Goal: Information Seeking & Learning: Check status

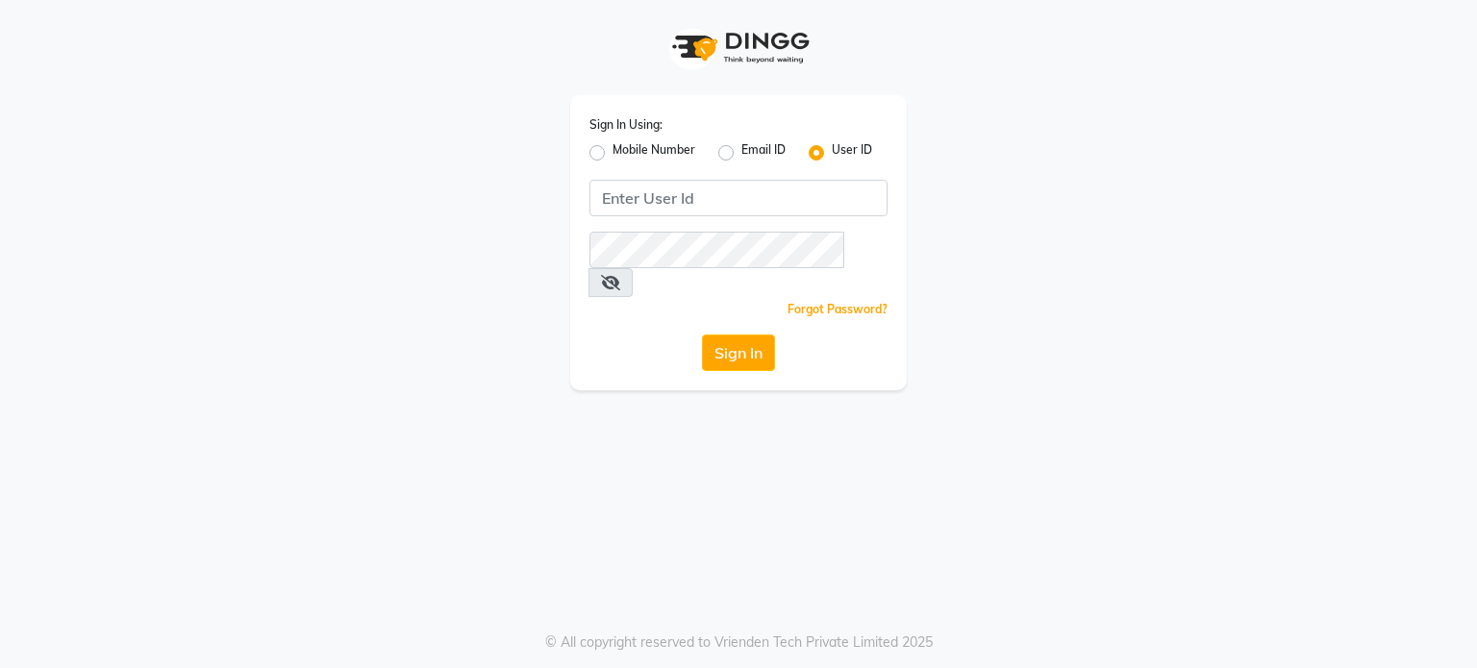
click at [613, 149] on label "Mobile Number" at bounding box center [654, 152] width 83 height 23
click at [613, 149] on input "Mobile Number" at bounding box center [619, 147] width 13 height 13
radio input "true"
radio input "false"
click at [742, 154] on label "Email ID" at bounding box center [764, 152] width 44 height 23
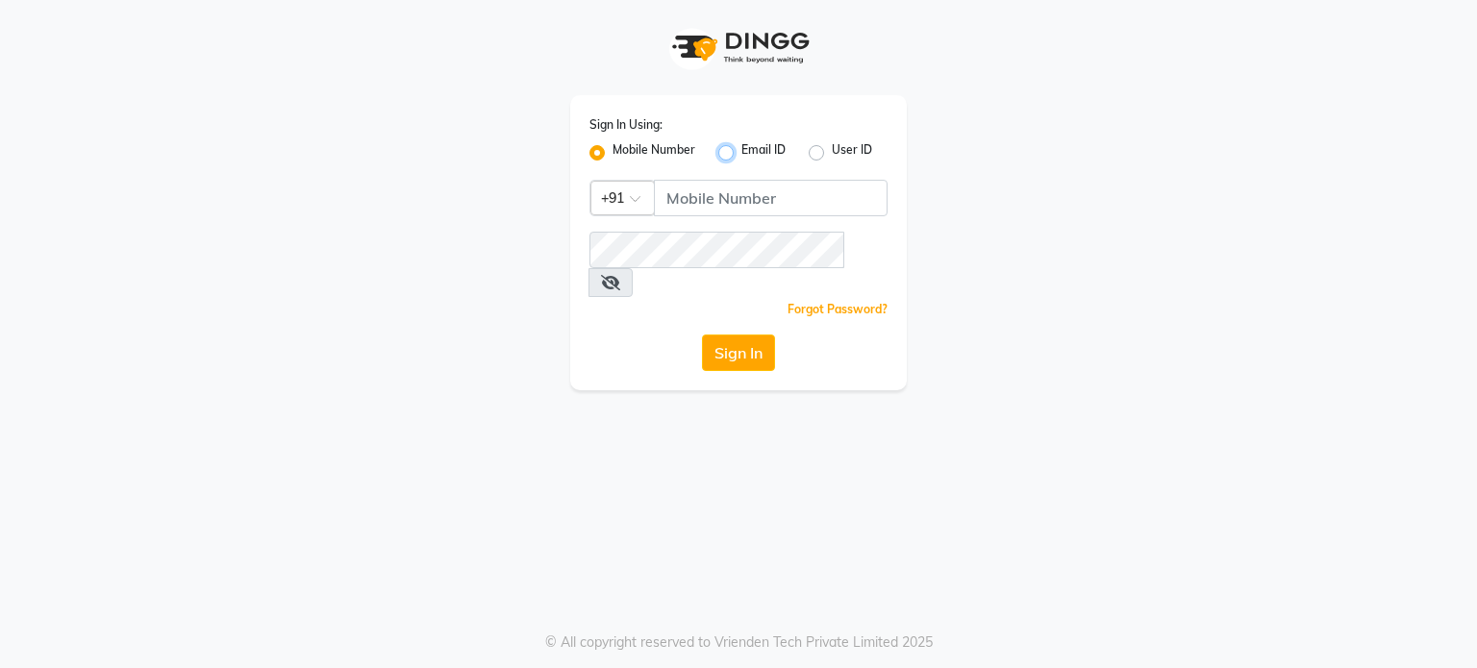
click at [742, 154] on input "Email ID" at bounding box center [748, 147] width 13 height 13
radio input "true"
radio input "false"
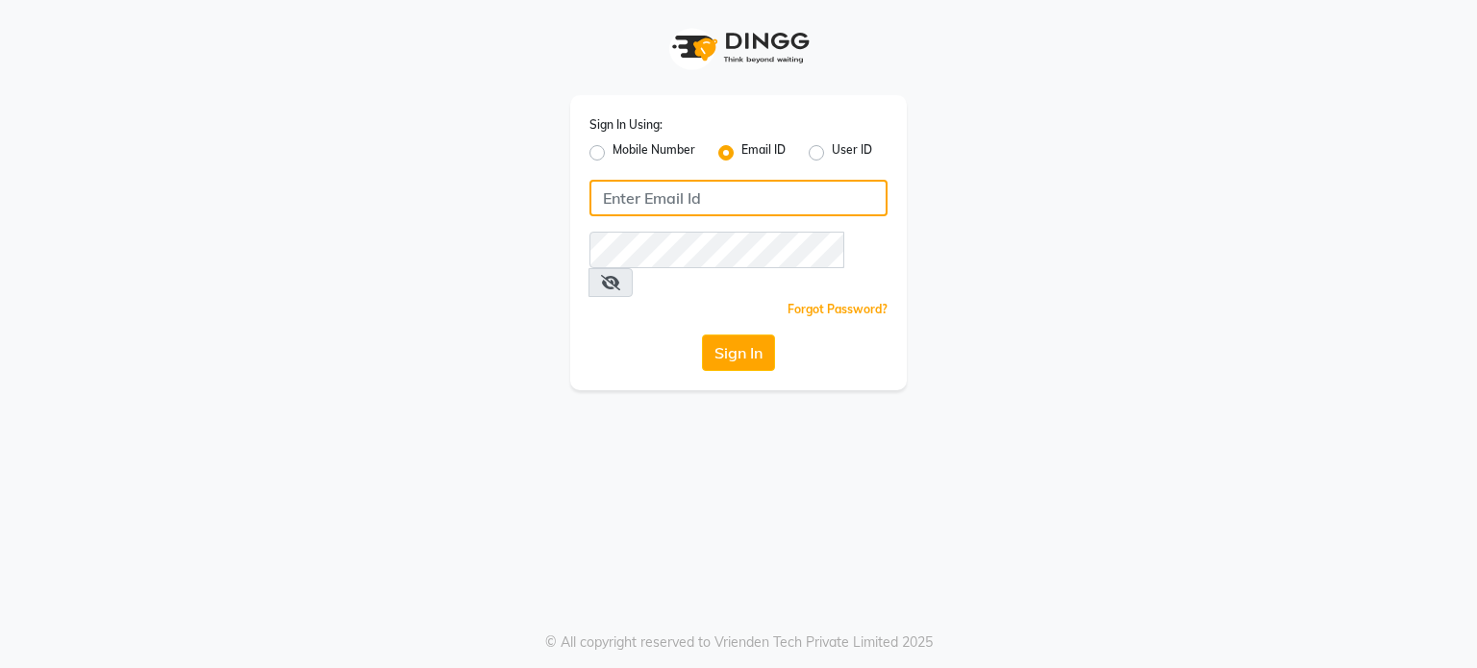
click at [722, 191] on input "Username" at bounding box center [739, 198] width 298 height 37
type input "[EMAIL_ADDRESS][DOMAIN_NAME]"
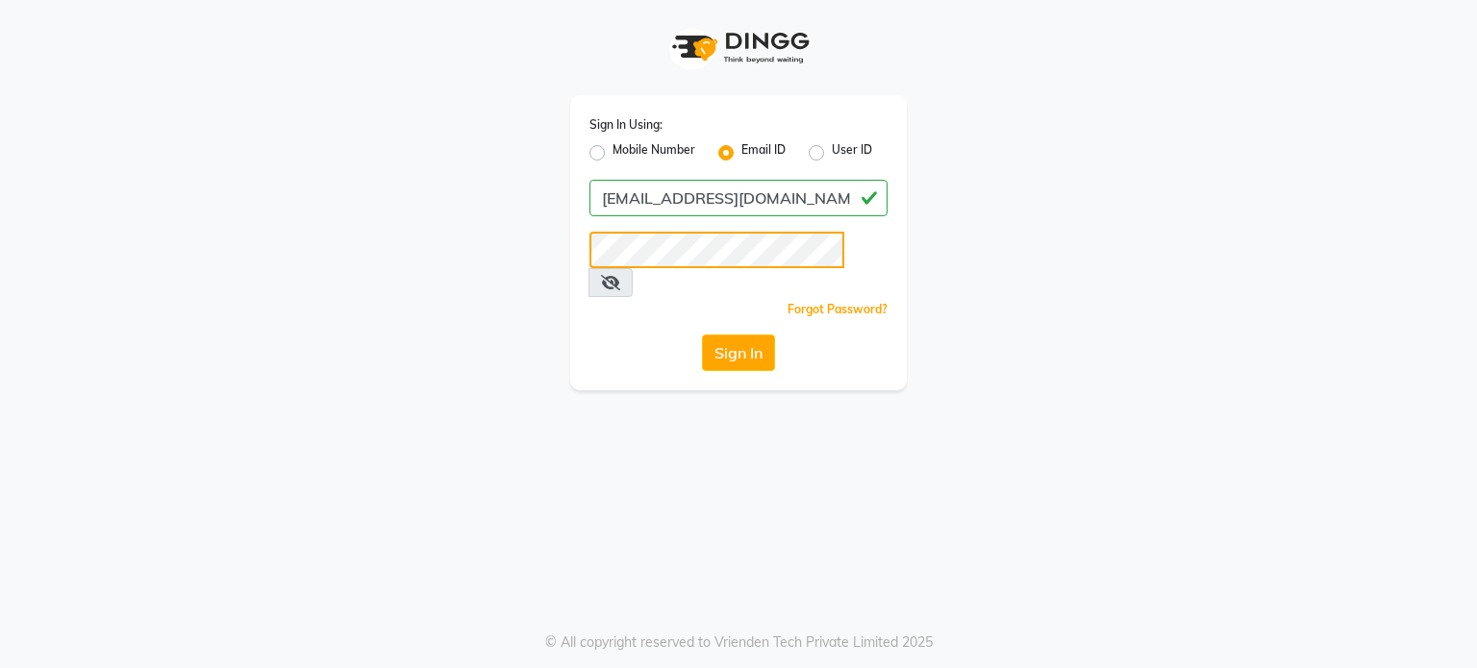
click at [702, 335] on button "Sign In" at bounding box center [738, 353] width 73 height 37
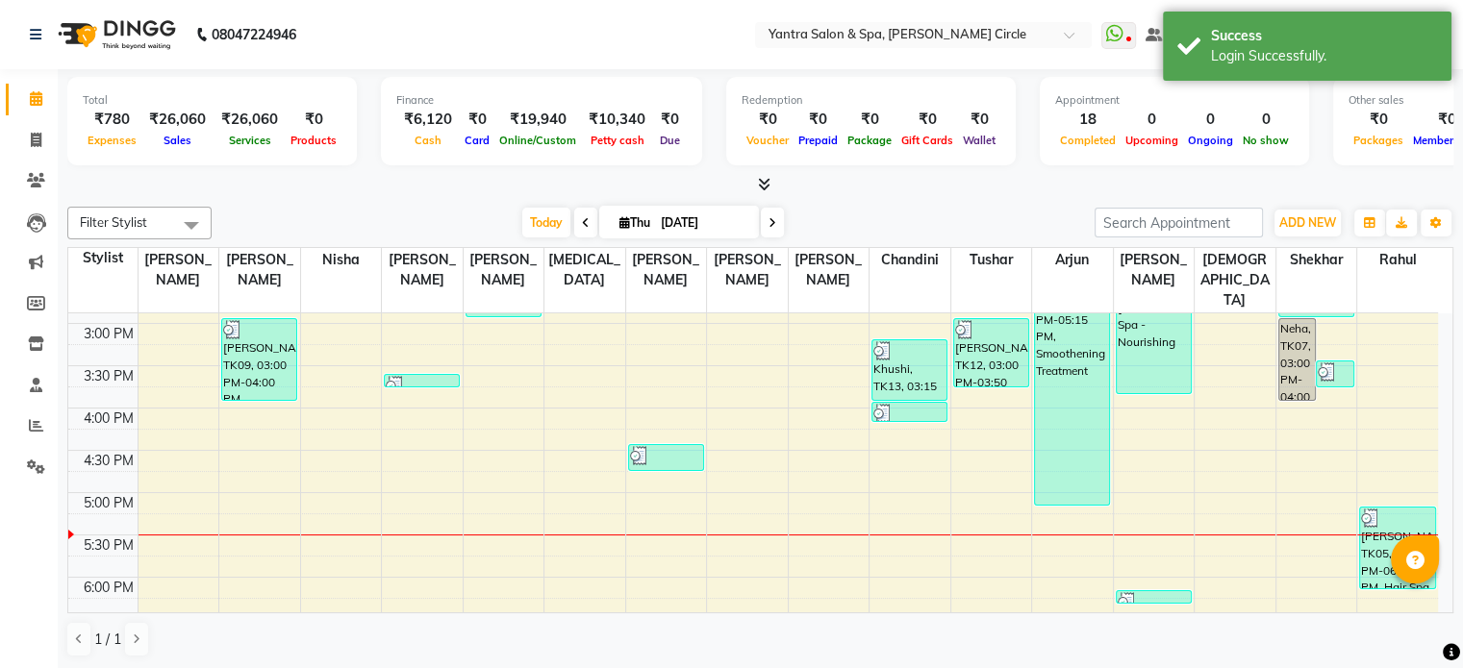
scroll to position [372, 0]
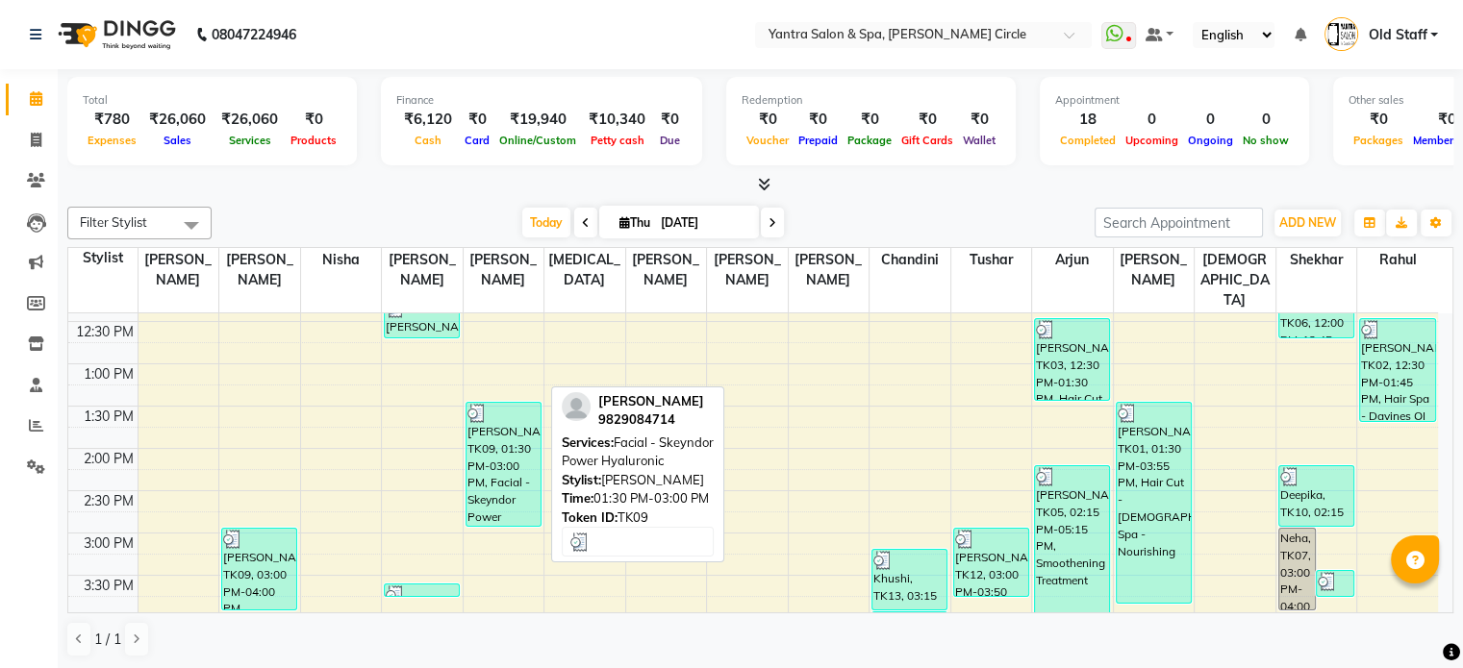
click at [473, 415] on div "[PERSON_NAME], TK09, 01:30 PM-03:00 PM, Facial - Skeyndor Power Hyaluronic" at bounding box center [503, 464] width 74 height 123
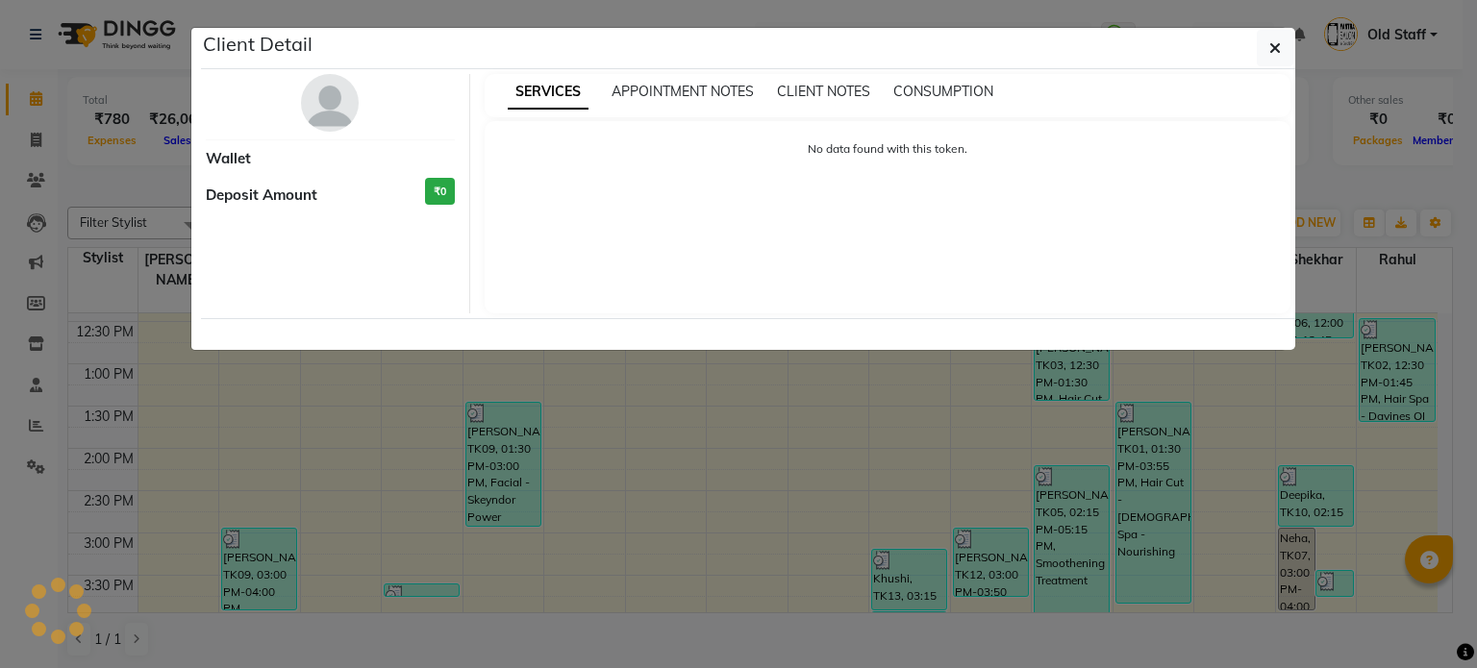
select select "3"
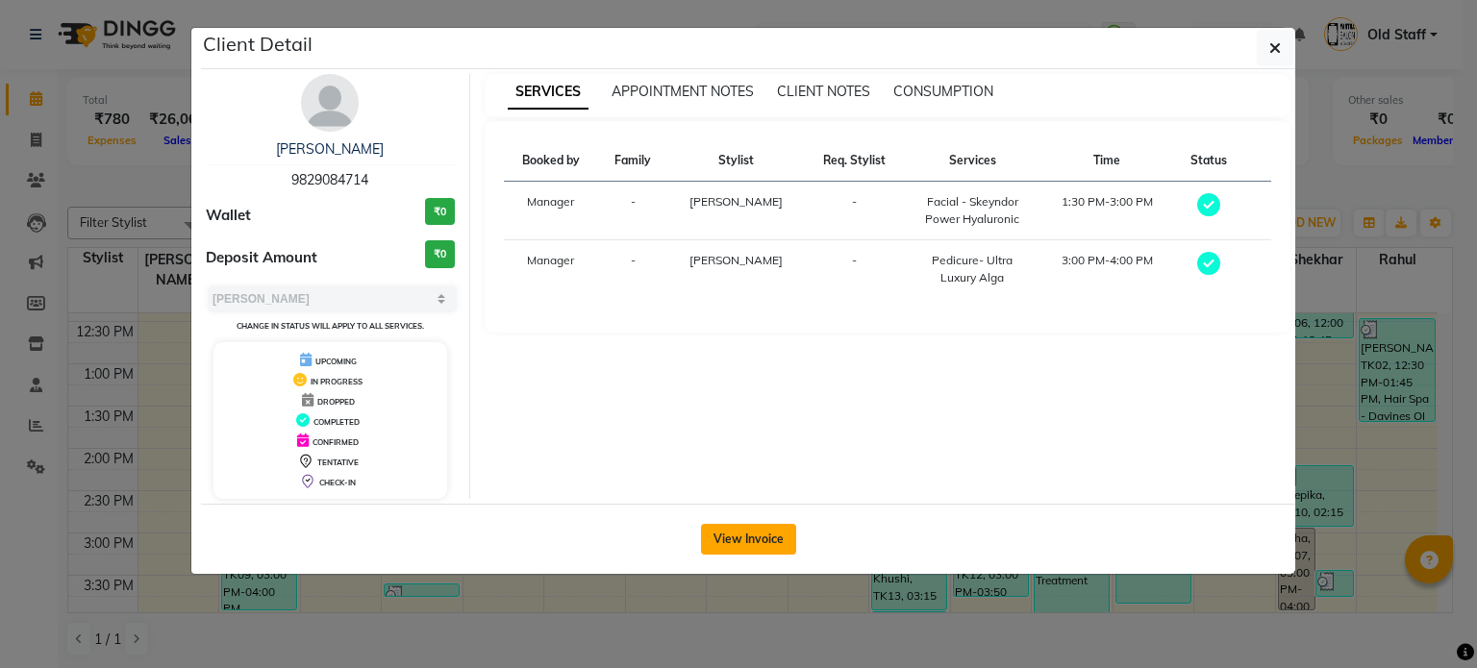
click at [708, 530] on button "View Invoice" at bounding box center [748, 539] width 95 height 31
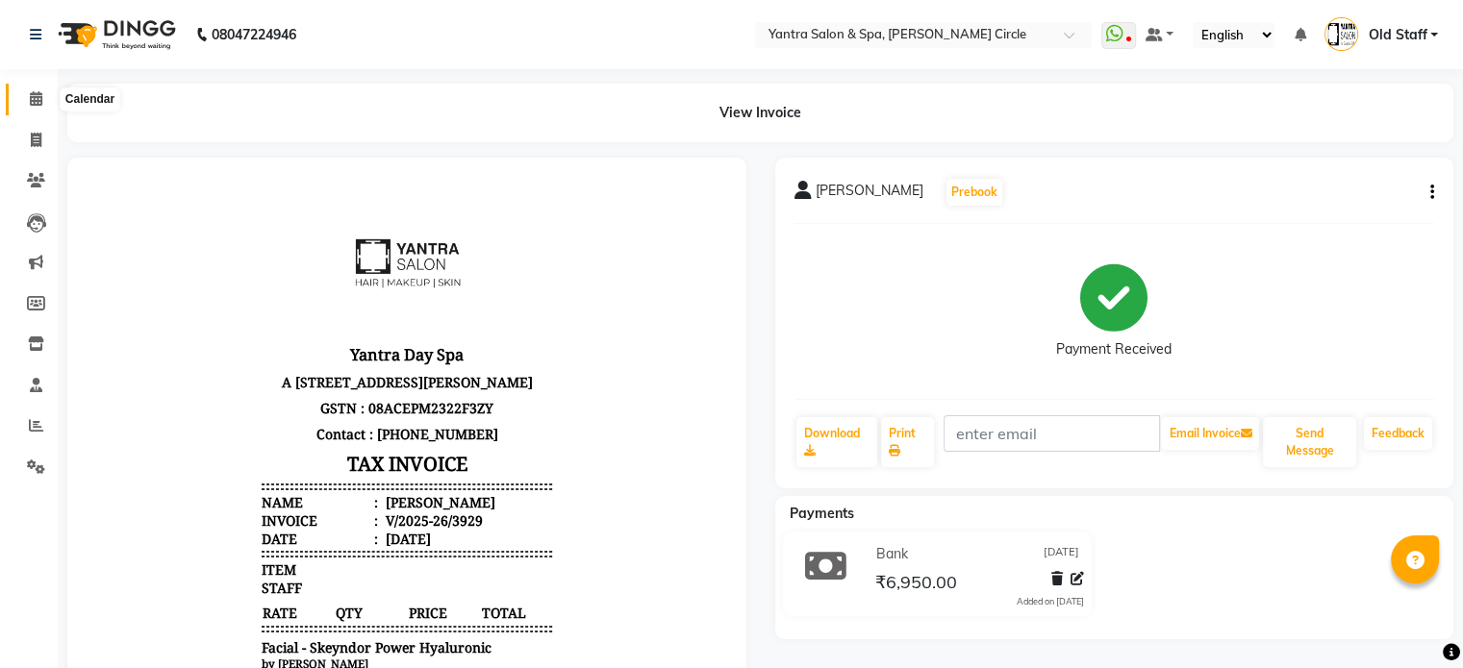
drag, startPoint x: 35, startPoint y: 101, endPoint x: 49, endPoint y: 105, distance: 14.9
click at [35, 101] on icon at bounding box center [36, 98] width 13 height 14
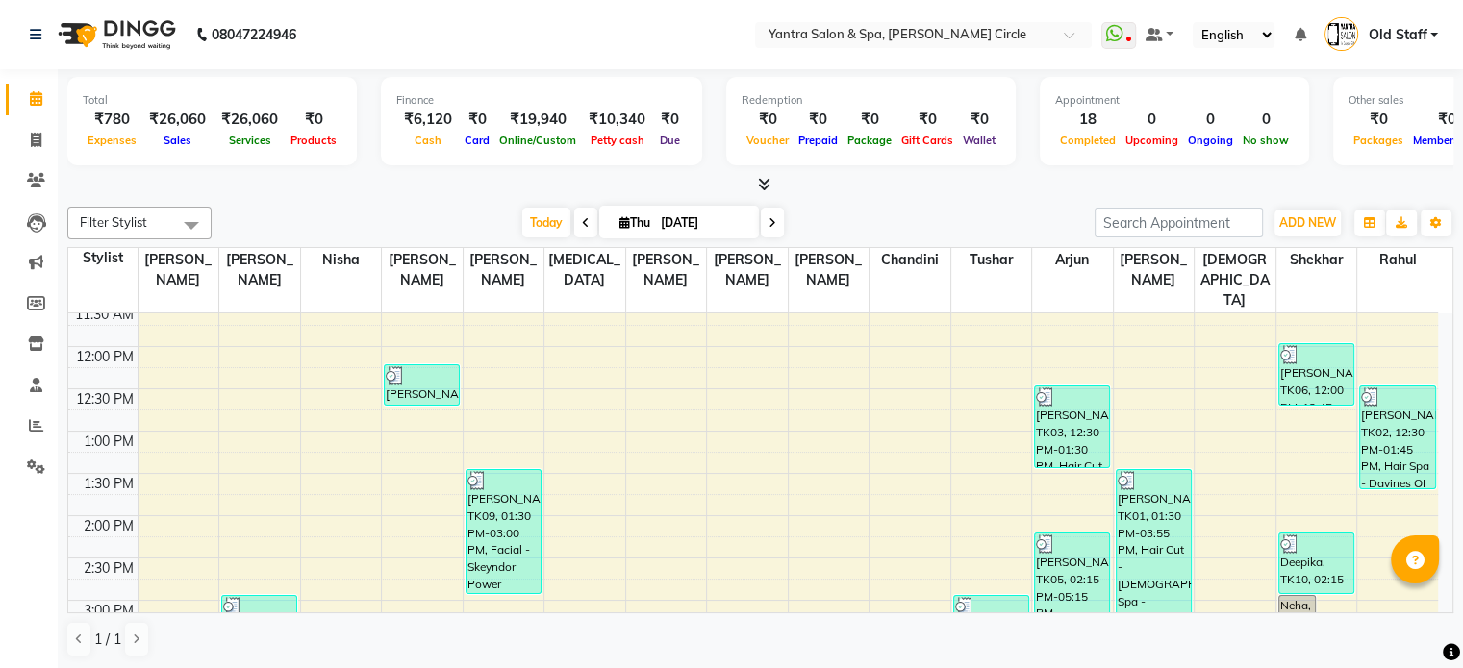
scroll to position [192, 0]
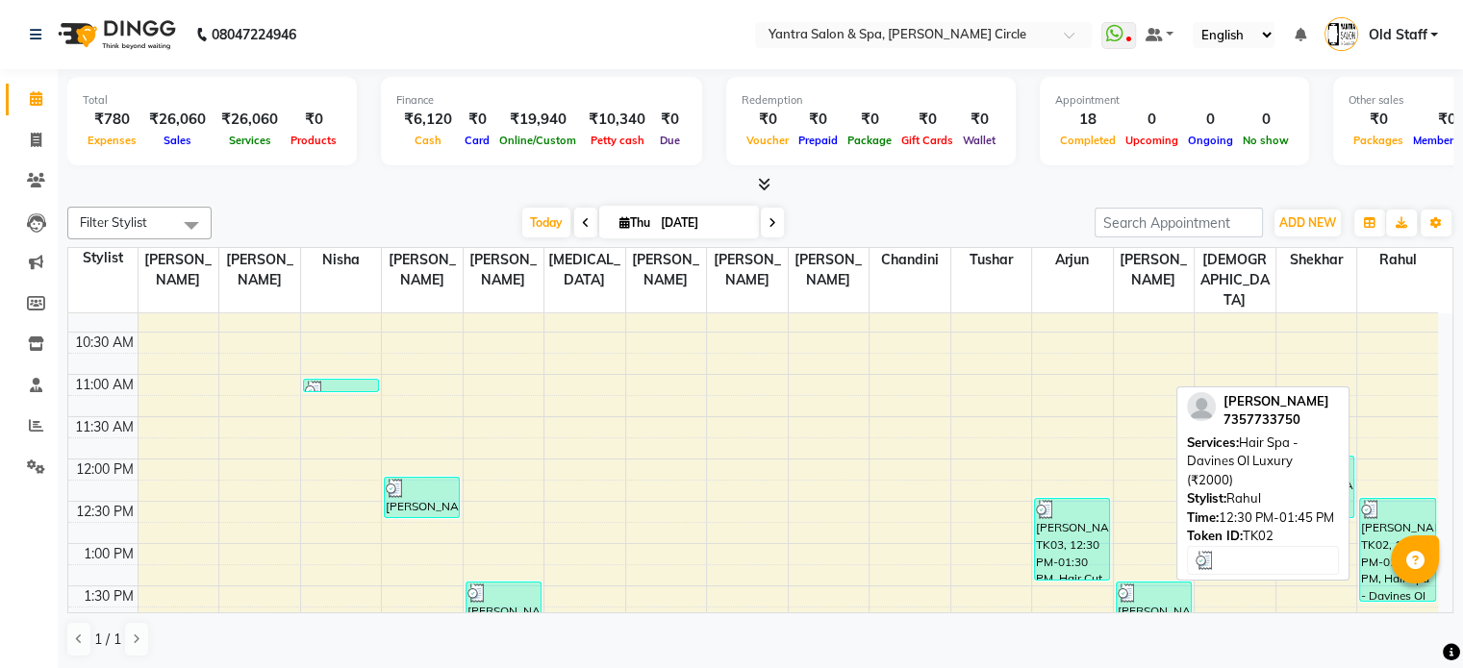
click at [1373, 500] on div "[PERSON_NAME], TK02, 12:30 PM-01:45 PM, Hair Spa - Davines OI Luxury (₹2000)" at bounding box center [1397, 550] width 75 height 102
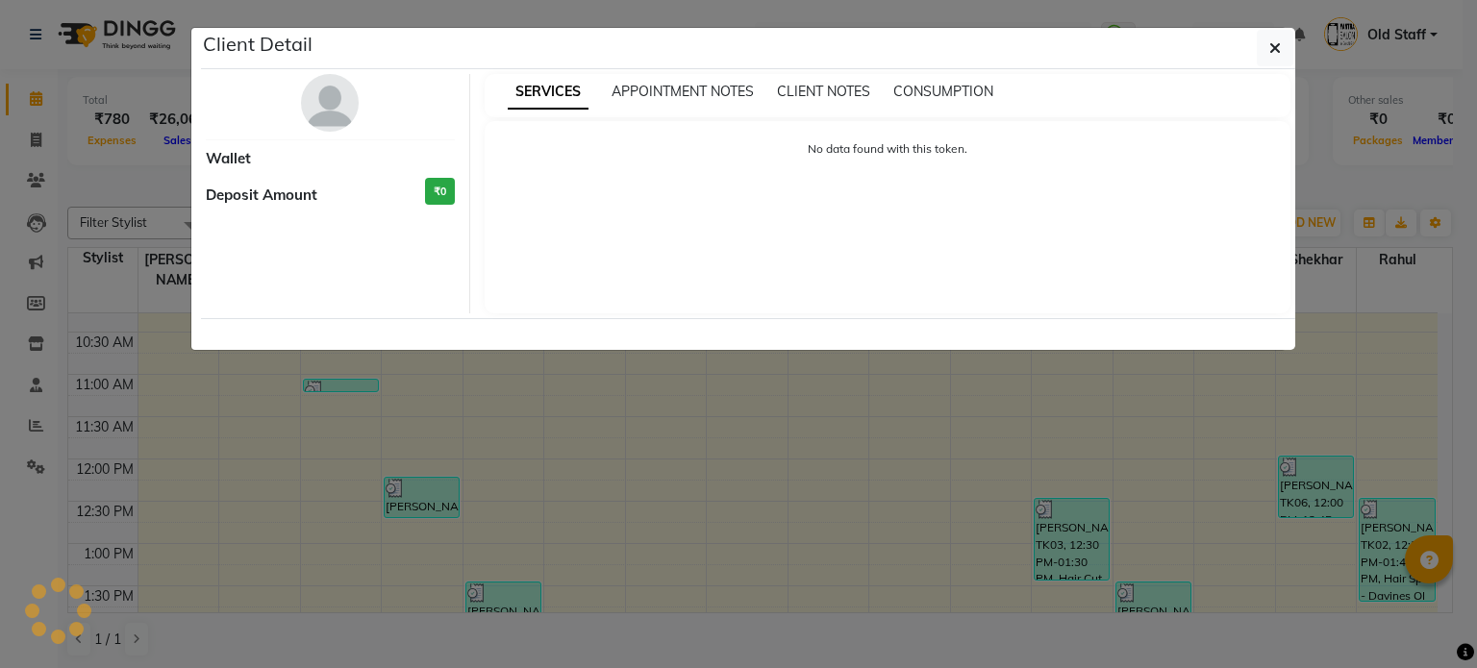
select select "3"
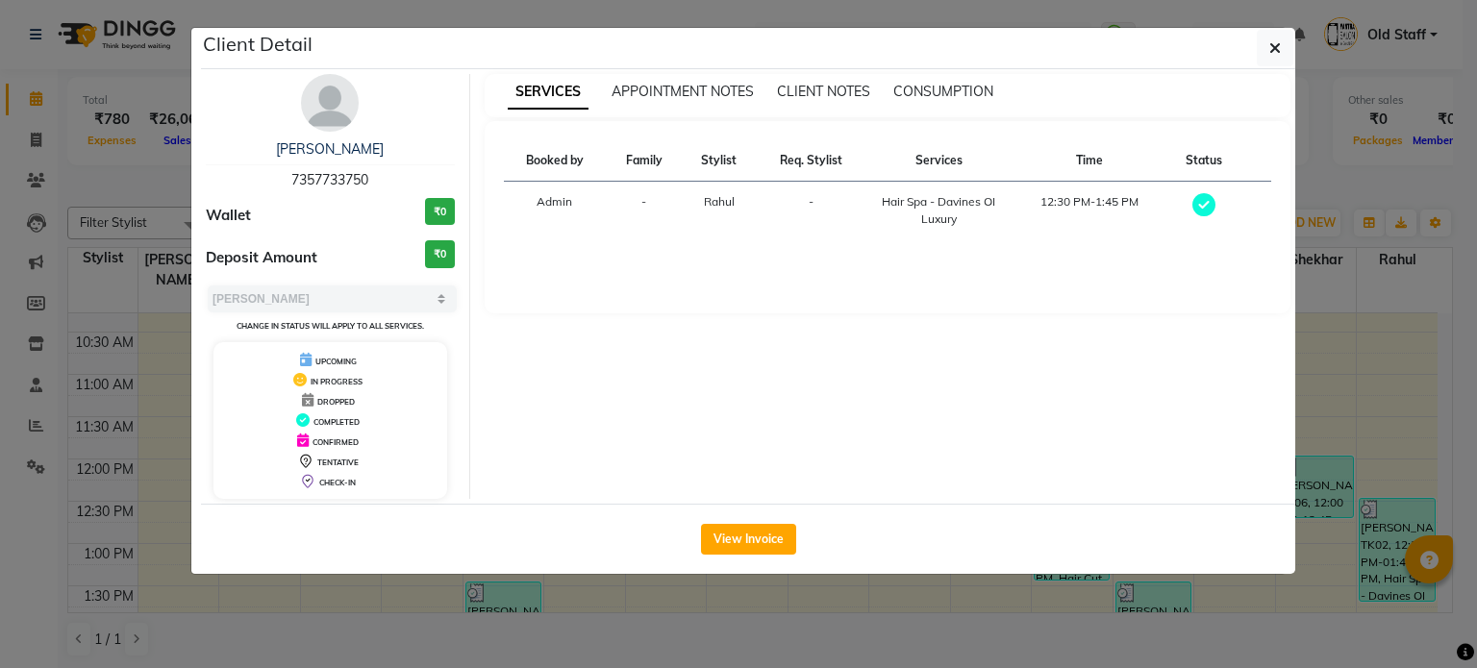
click at [777, 521] on div "View Invoice" at bounding box center [748, 539] width 1095 height 70
click at [776, 529] on button "View Invoice" at bounding box center [748, 539] width 95 height 31
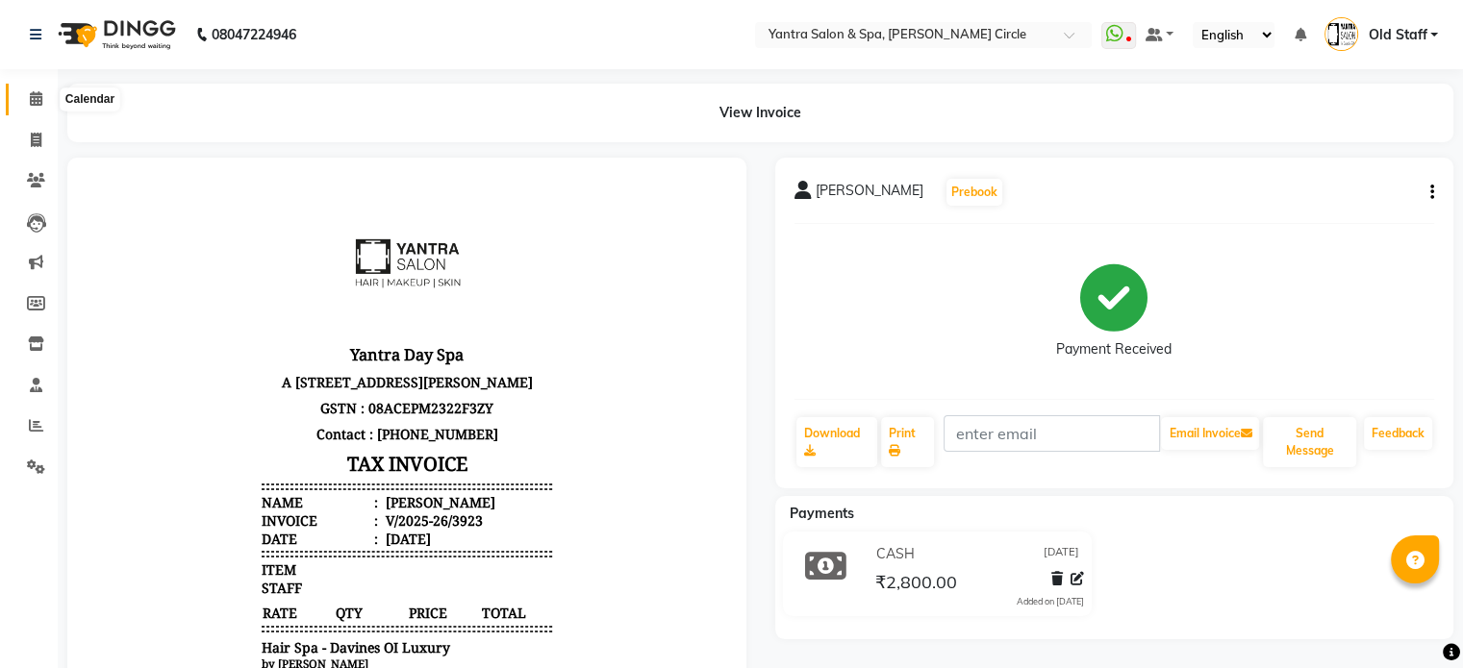
click at [27, 104] on span at bounding box center [36, 99] width 34 height 22
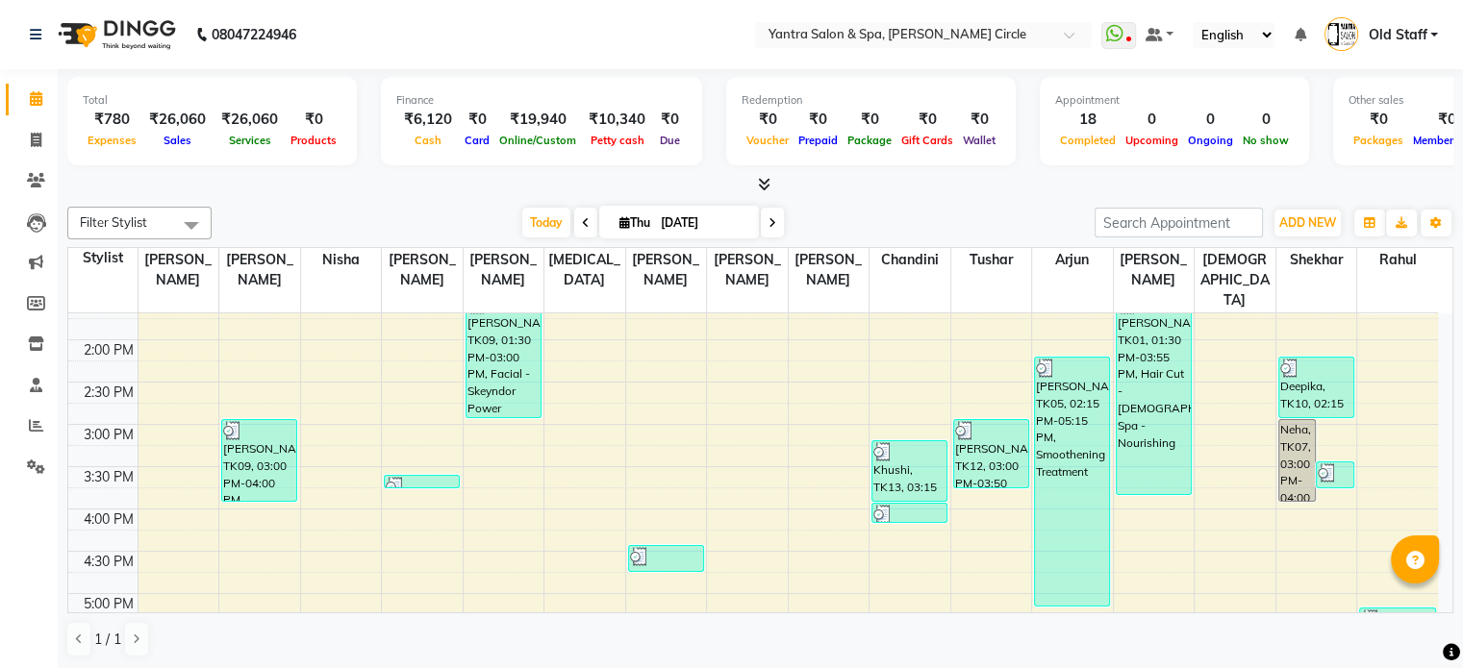
scroll to position [385, 0]
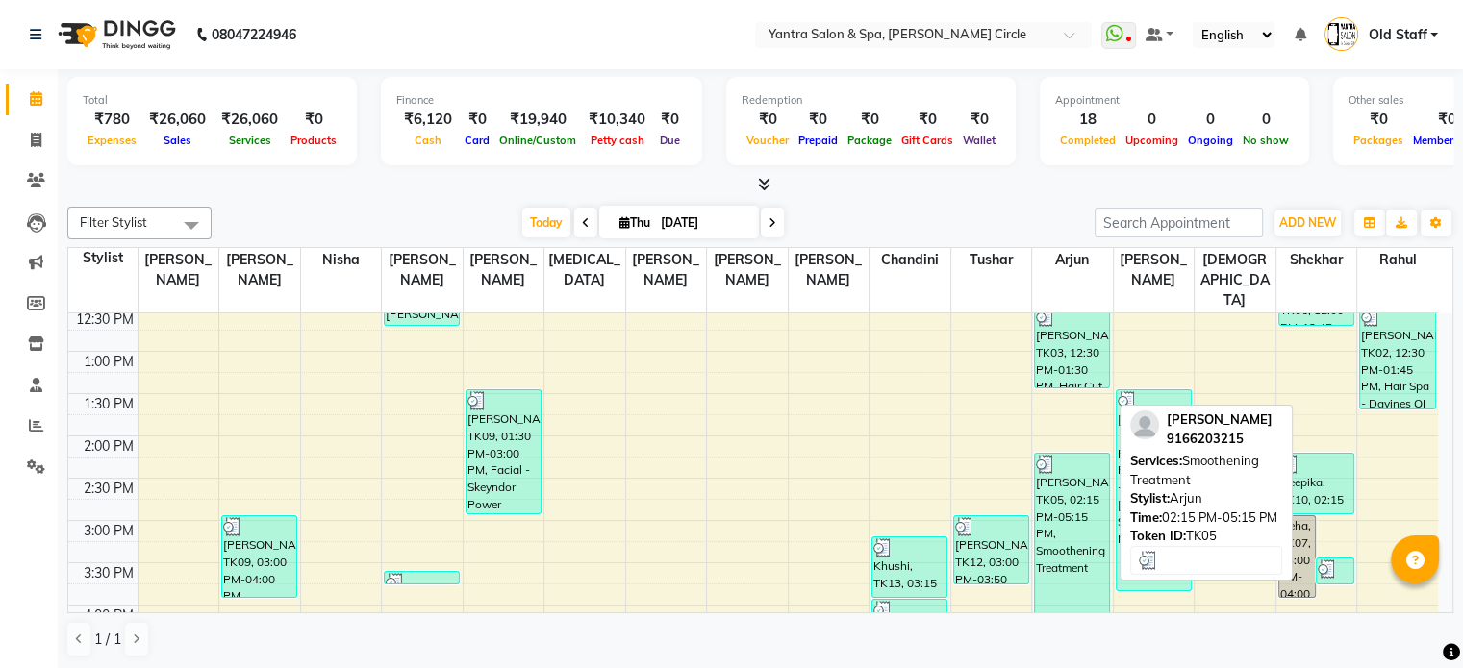
click at [1066, 493] on div "[PERSON_NAME], TK05, 02:15 PM-05:15 PM, Smoothening Treatment" at bounding box center [1072, 578] width 74 height 248
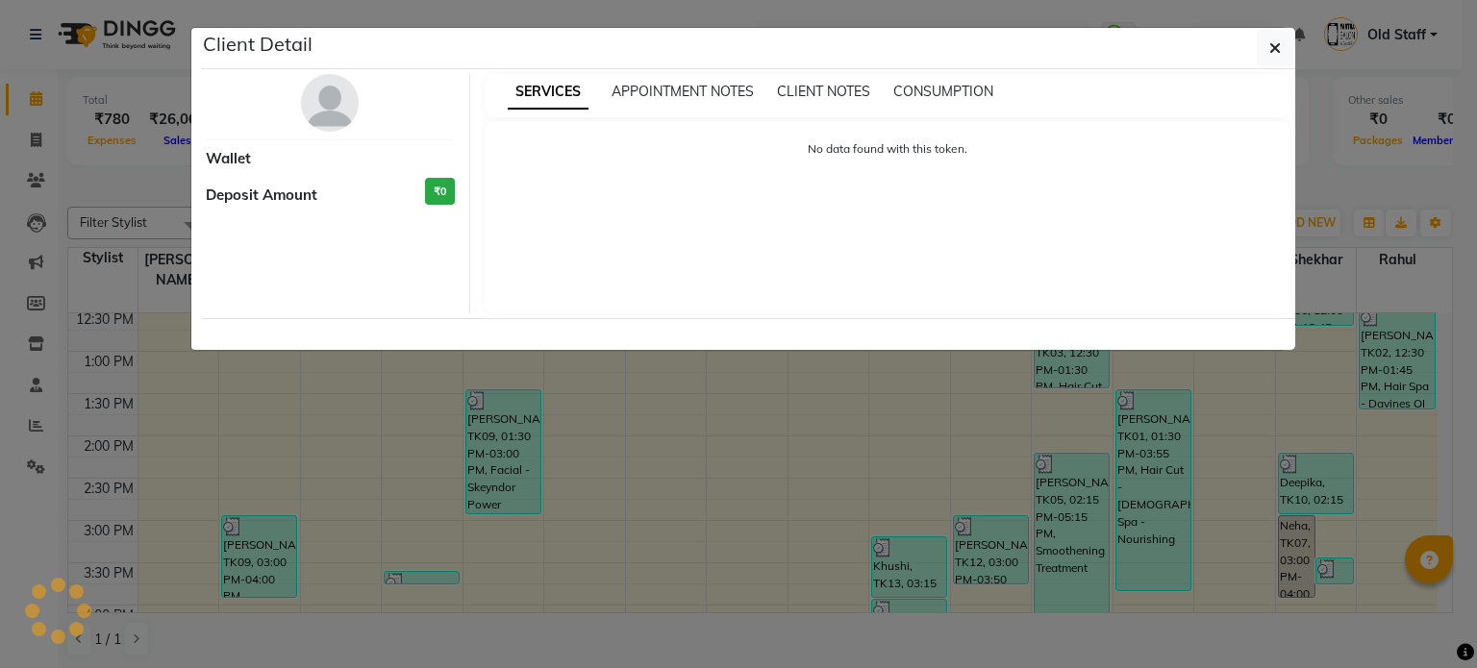
select select "3"
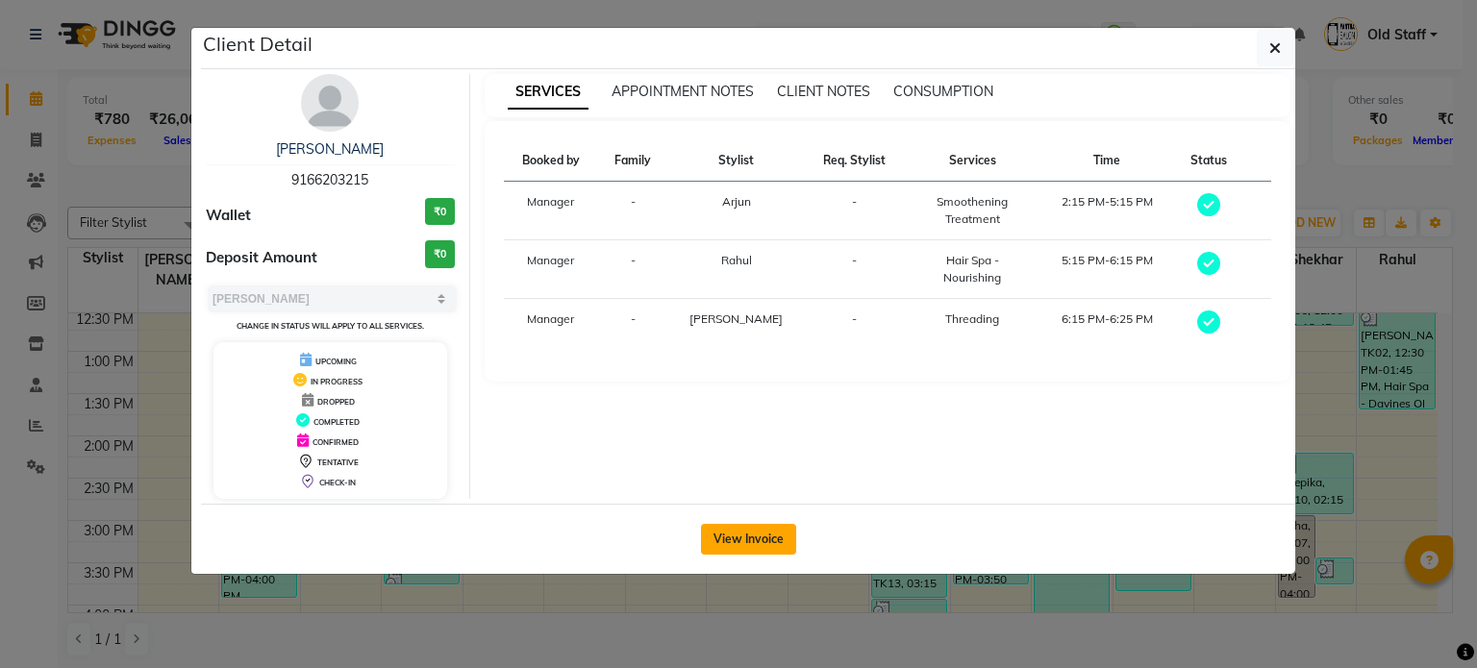
click at [743, 545] on button "View Invoice" at bounding box center [748, 539] width 95 height 31
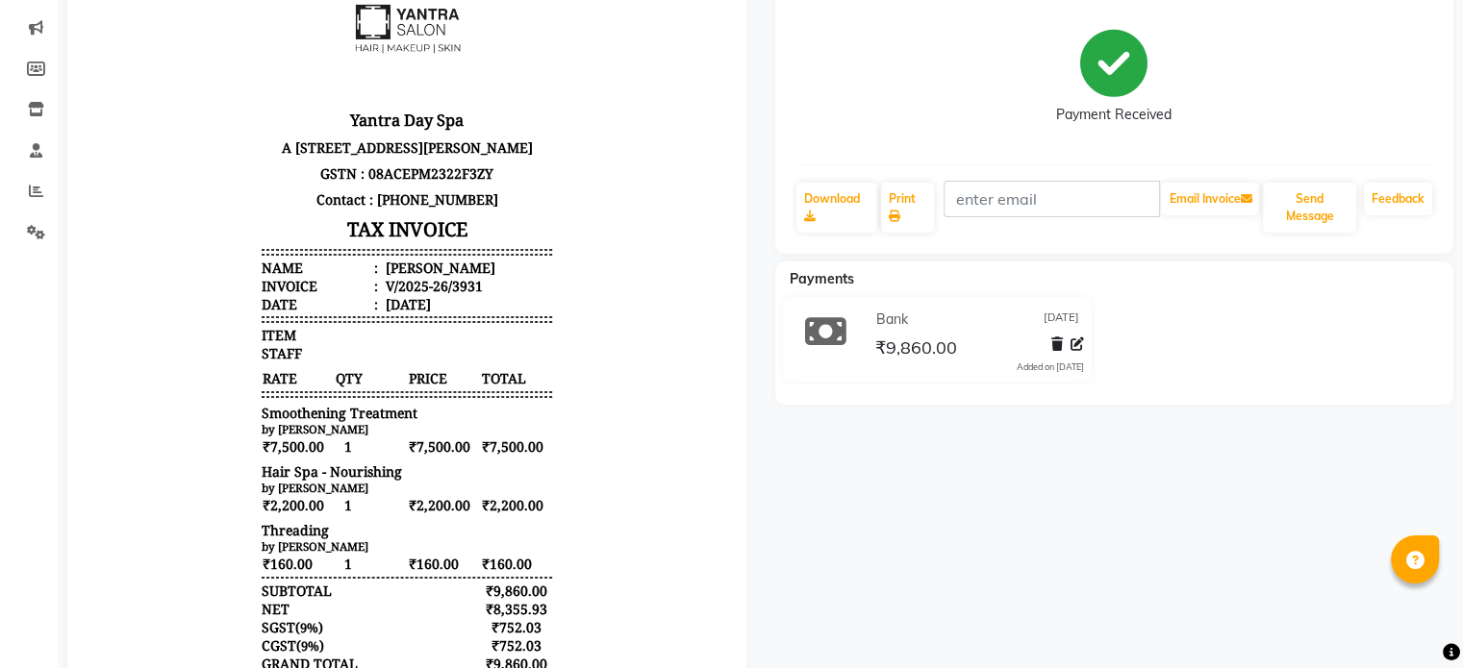
scroll to position [42, 0]
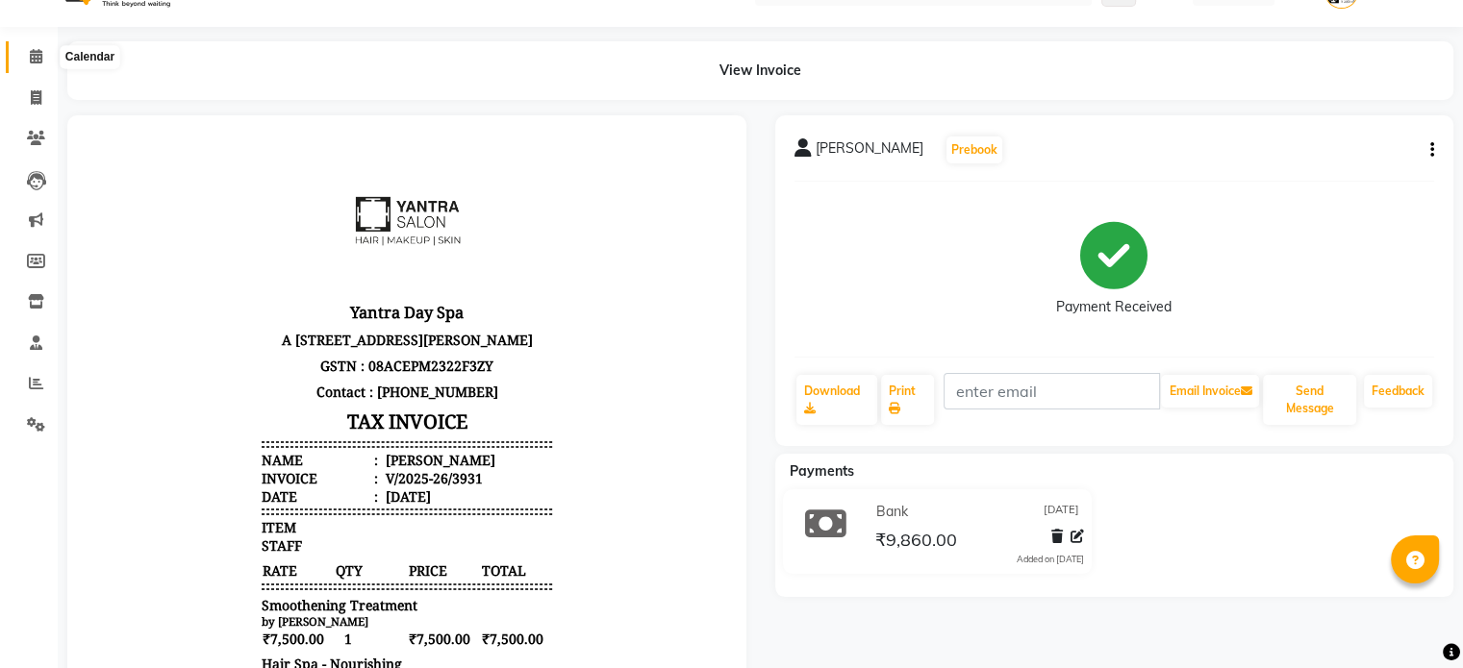
click at [32, 57] on icon at bounding box center [36, 56] width 13 height 14
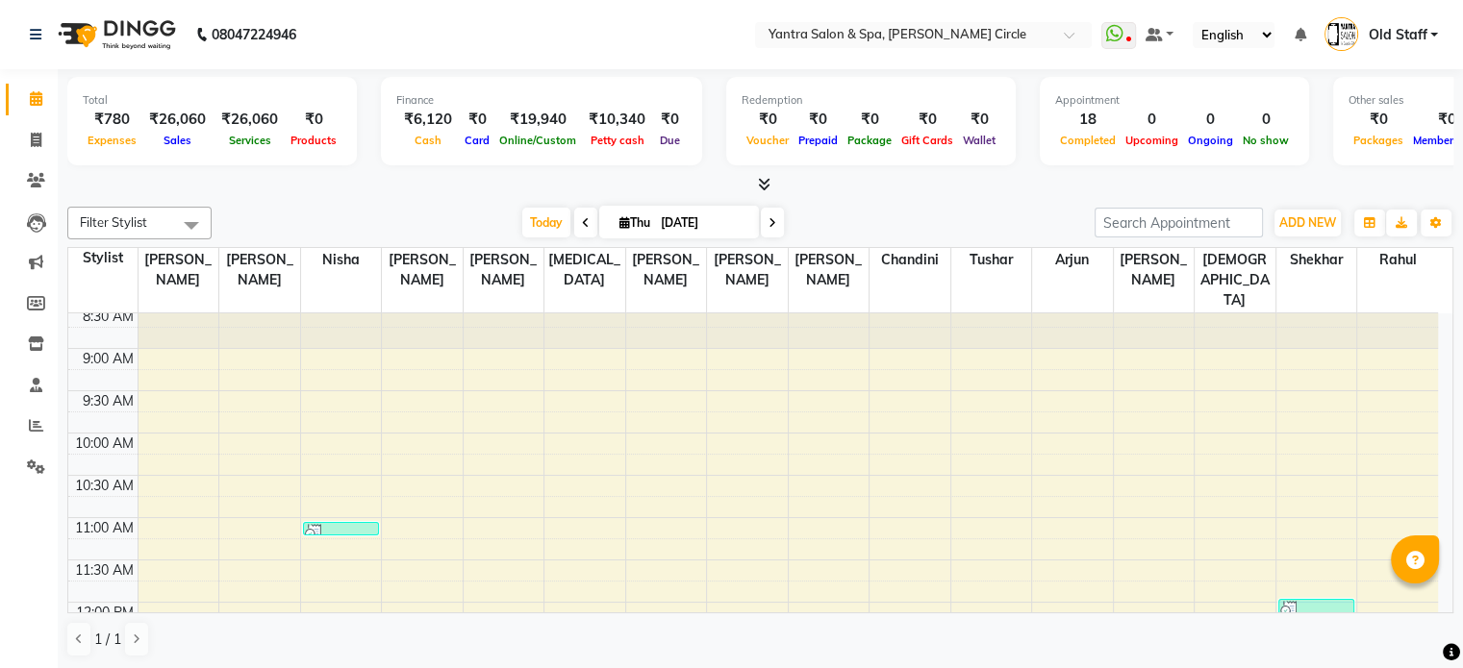
scroll to position [96, 0]
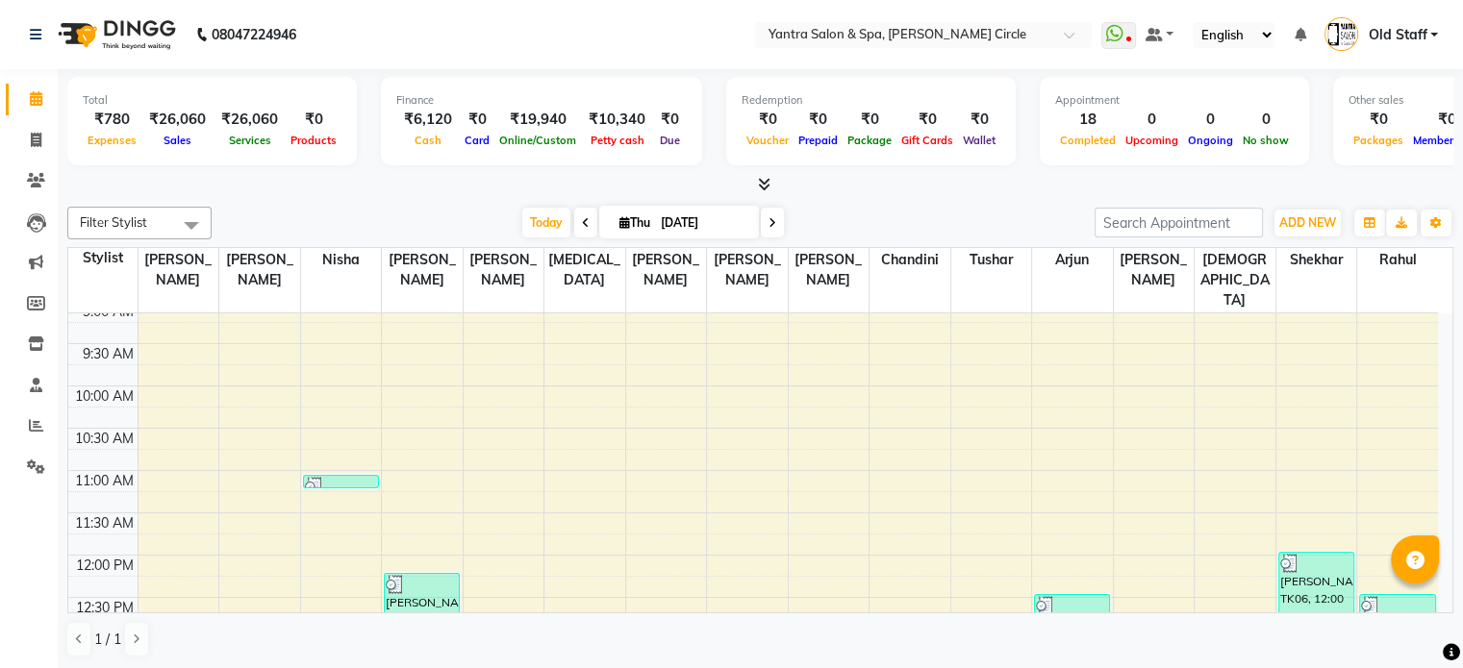
click at [583, 226] on icon at bounding box center [586, 223] width 8 height 12
type input "[DATE]"
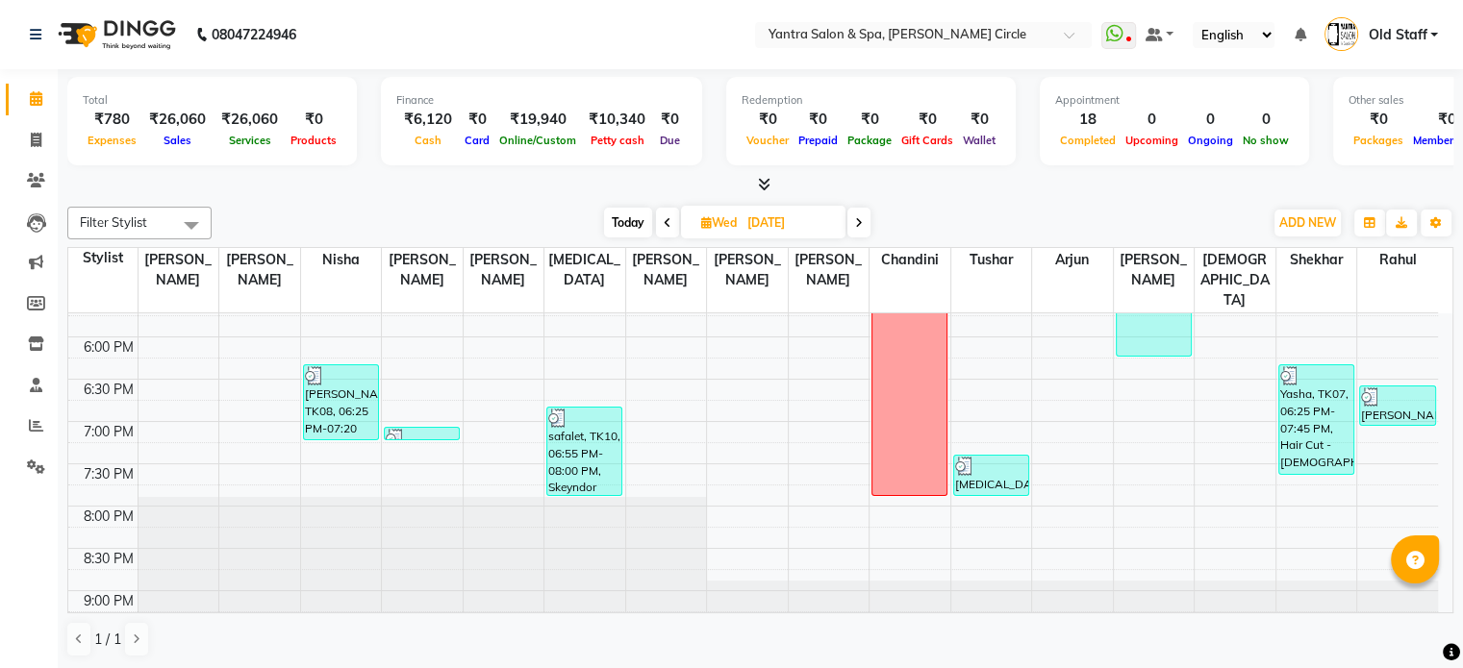
scroll to position [371, 0]
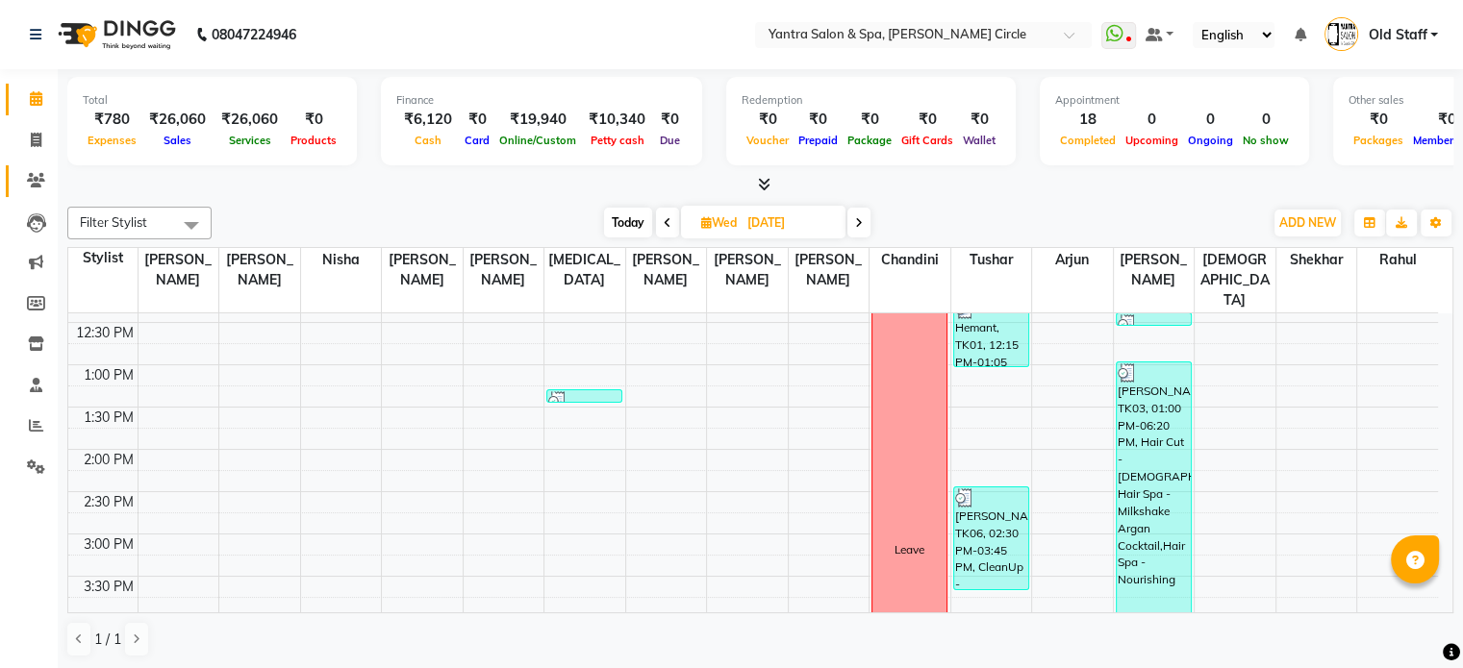
click at [27, 170] on span at bounding box center [36, 181] width 34 height 22
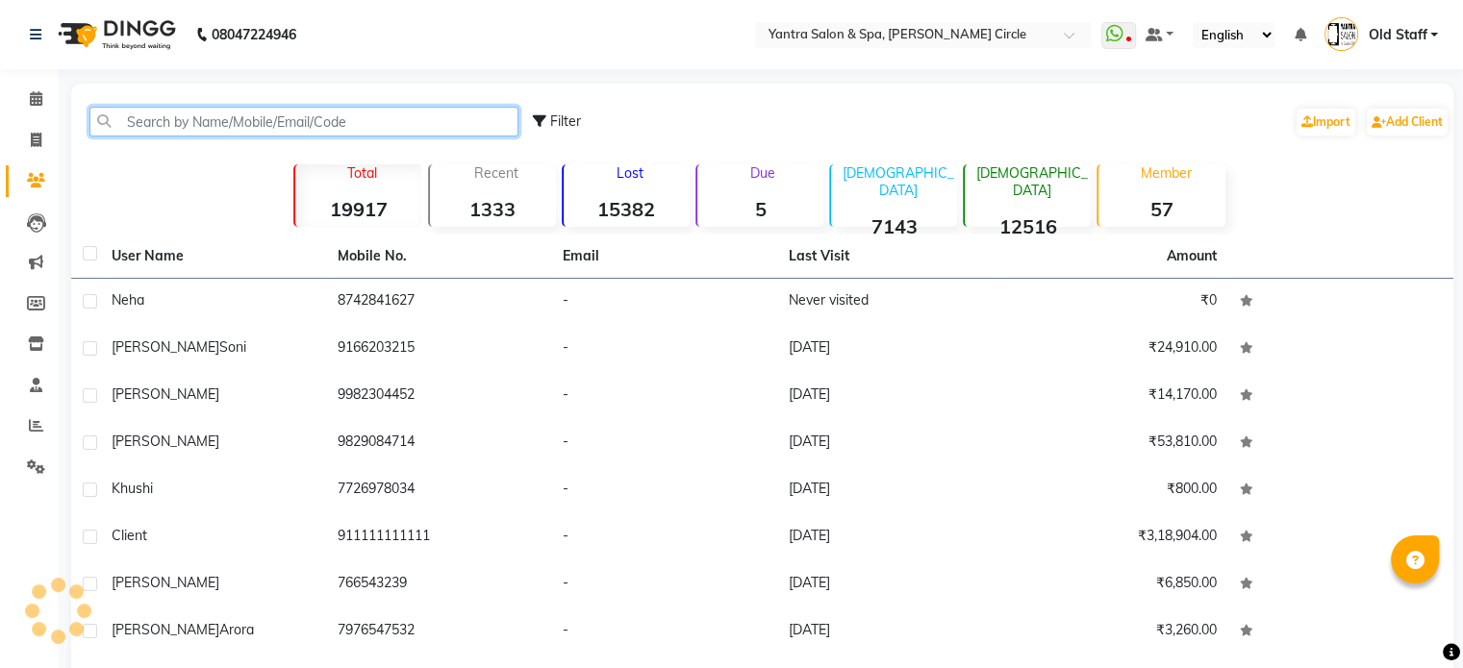
click at [192, 111] on input "text" at bounding box center [303, 122] width 429 height 30
paste input "9462543941"
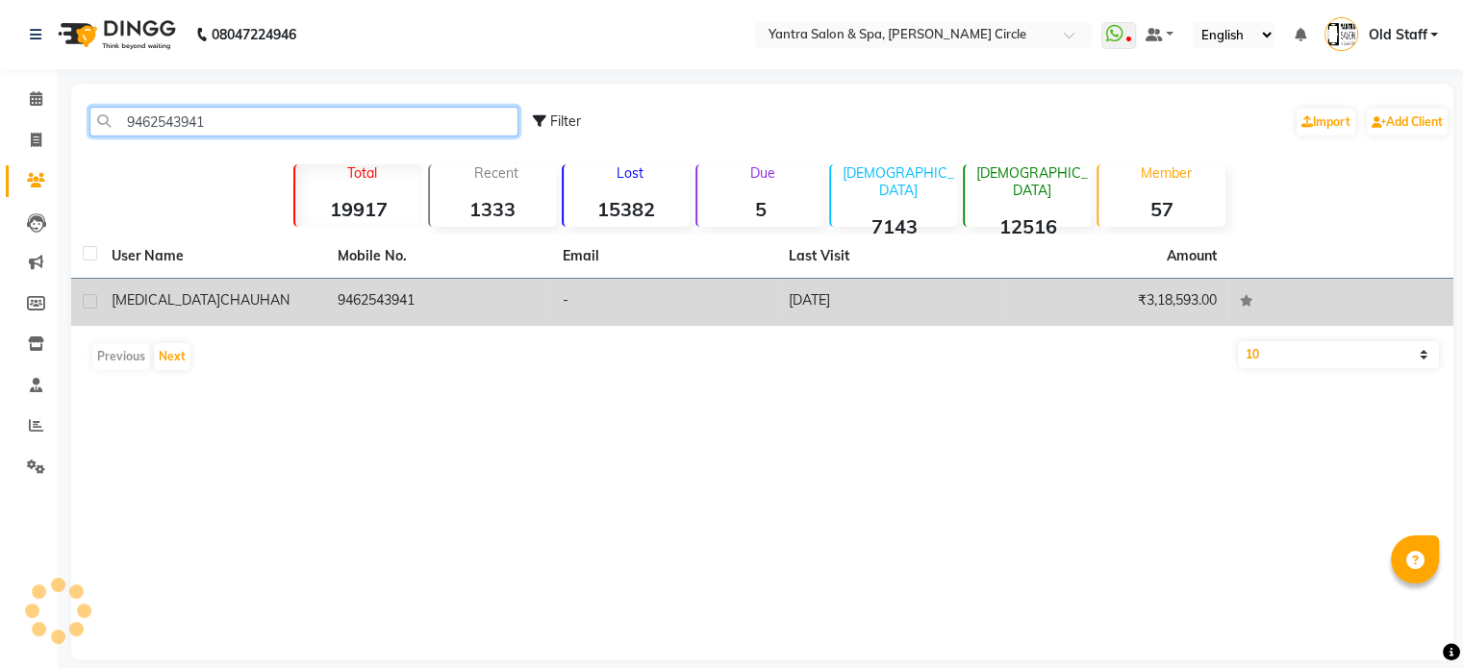
type input "9462543941"
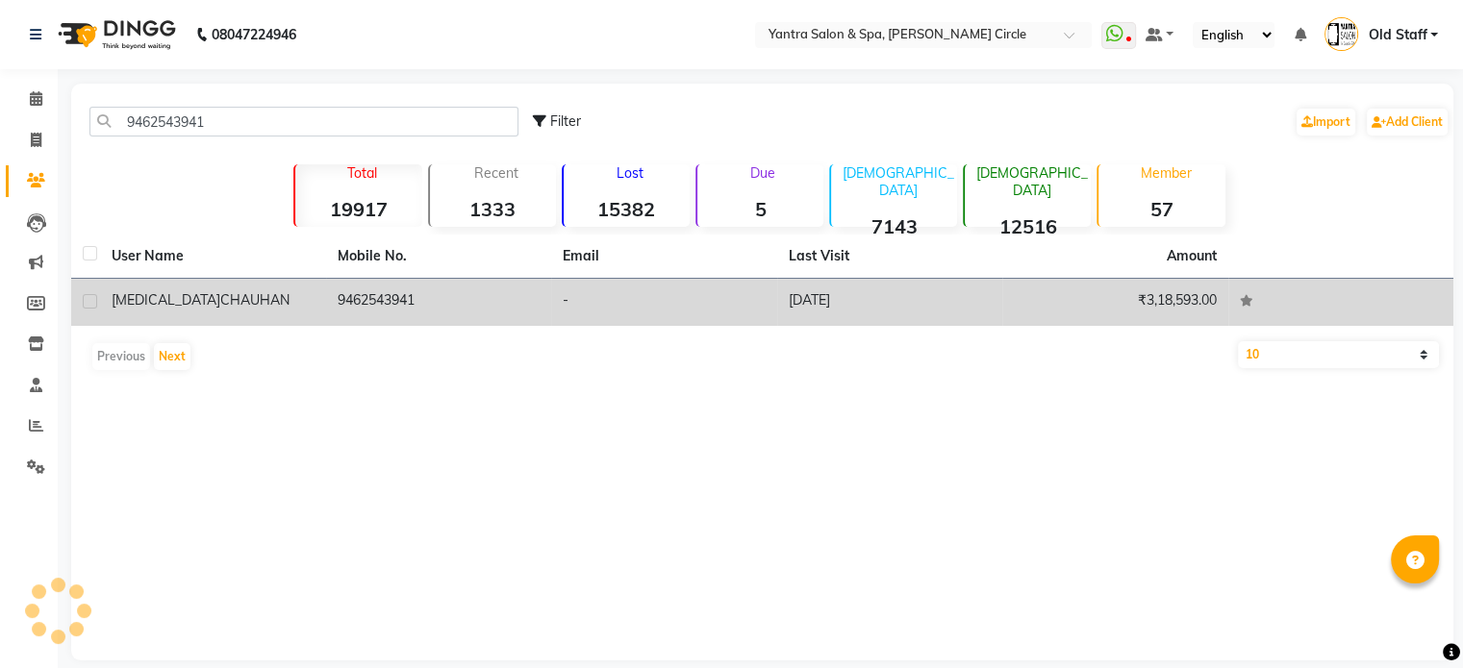
click at [375, 299] on td "9462543941" at bounding box center [439, 302] width 226 height 47
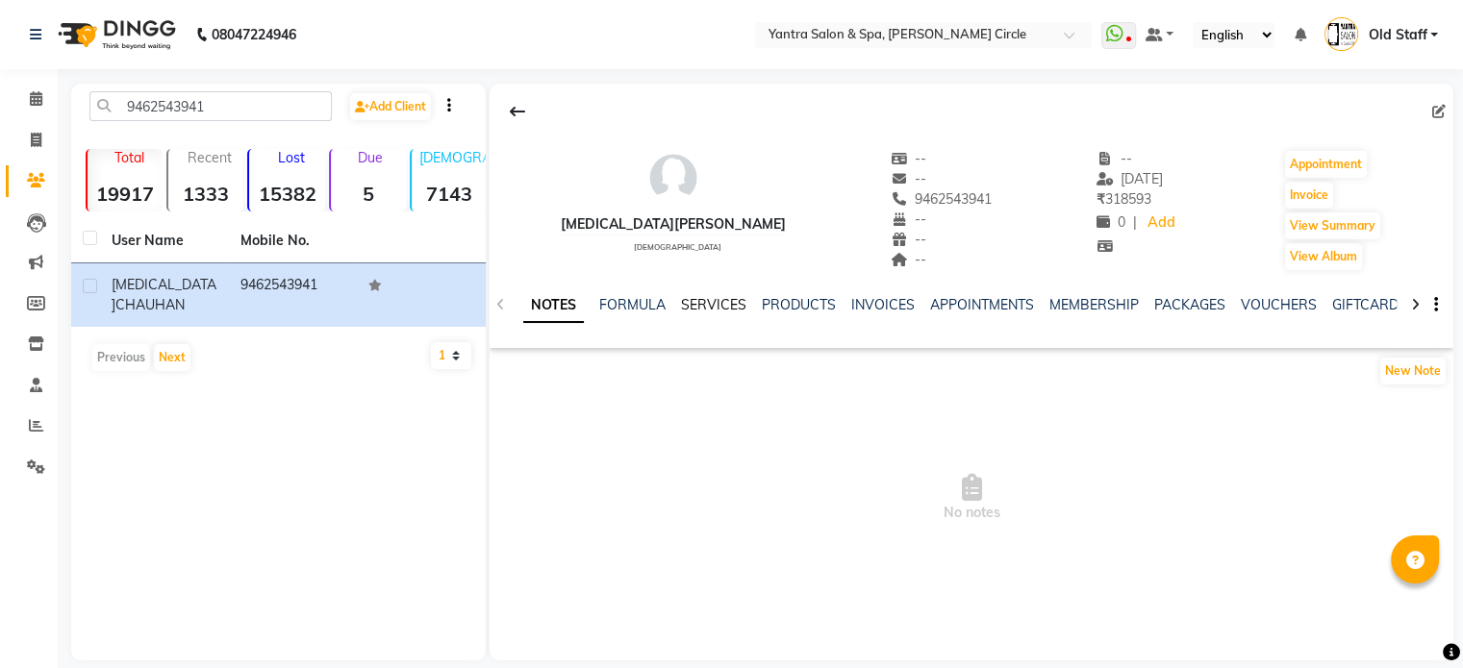
click at [704, 305] on link "SERVICES" at bounding box center [713, 304] width 65 height 17
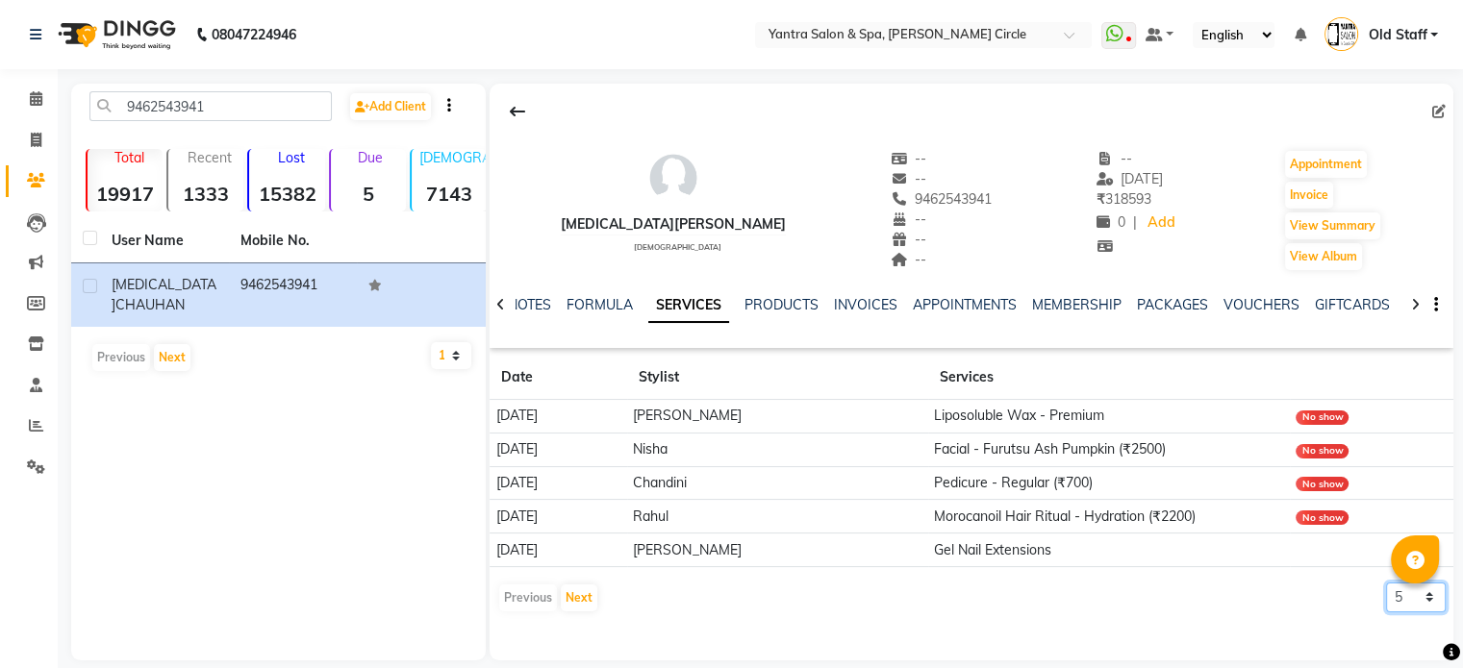
click at [1390, 590] on select "5 10 50 100 500" at bounding box center [1416, 598] width 60 height 30
select select "10"
click at [1386, 583] on select "5 10 50 100 500" at bounding box center [1416, 598] width 60 height 30
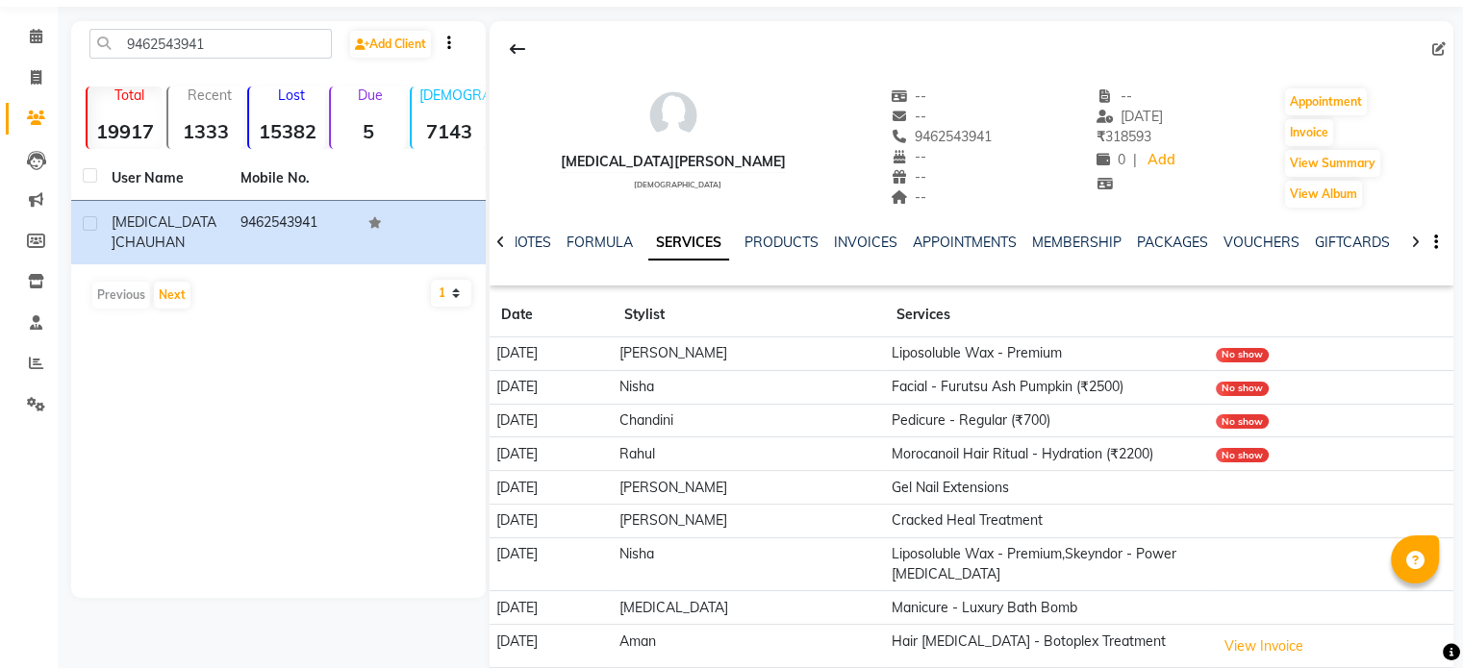
scroll to position [96, 0]
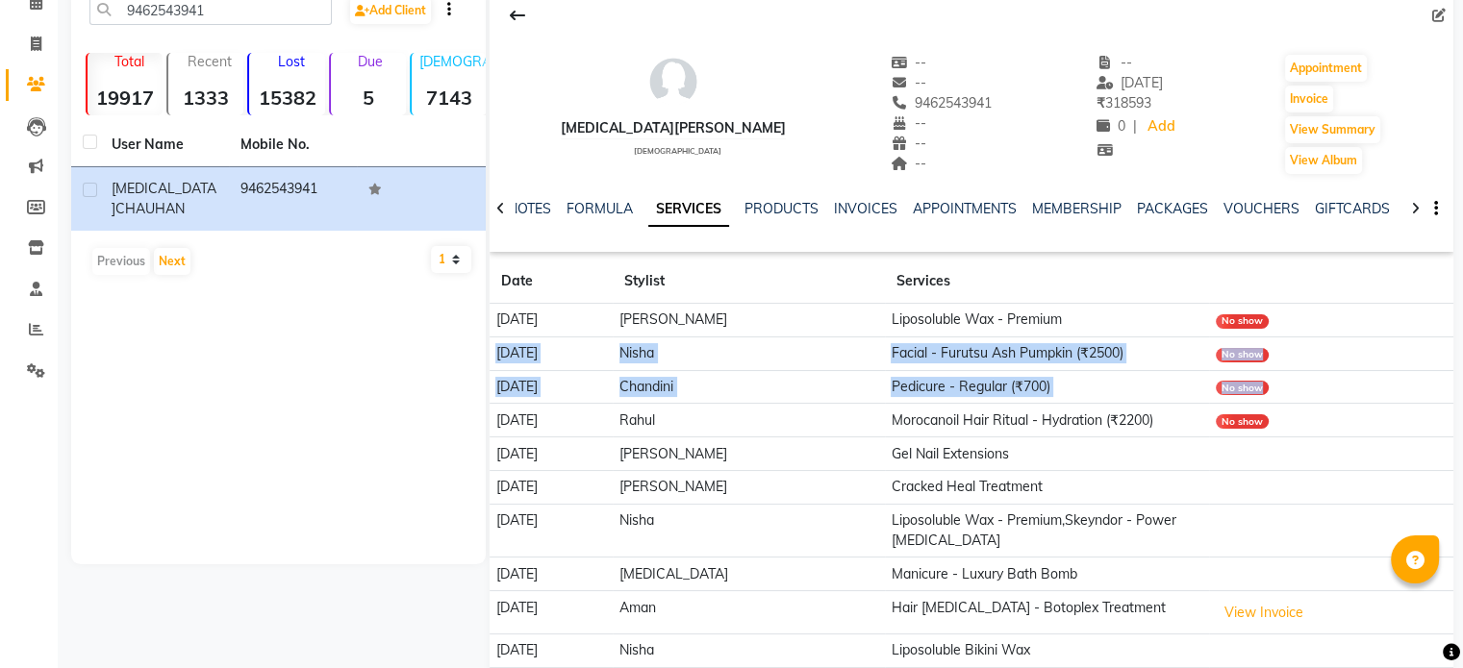
drag, startPoint x: 1227, startPoint y: 359, endPoint x: 1237, endPoint y: 398, distance: 40.6
click at [1237, 398] on tbody "[DATE] [PERSON_NAME] Liposoluble Wax - Premium No show [DATE] Nisha Facial - Fu…" at bounding box center [972, 486] width 964 height 365
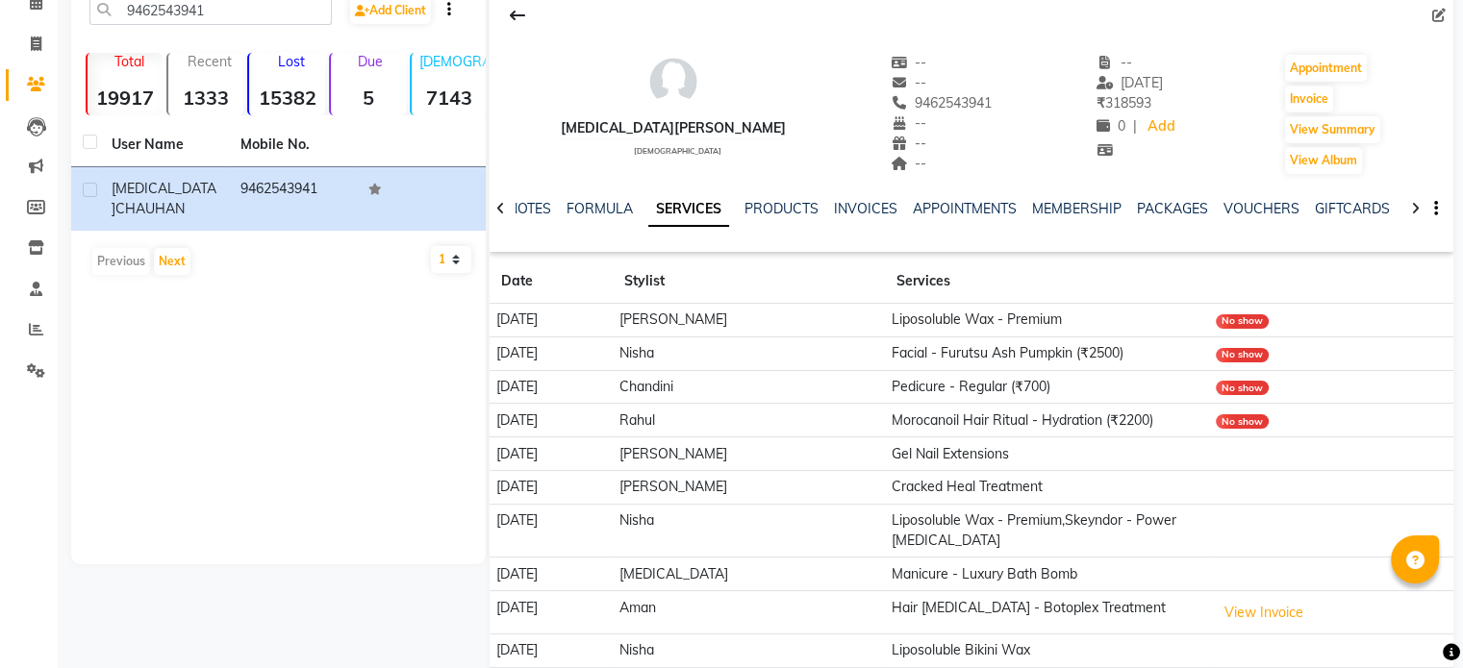
click at [1236, 398] on td "No show" at bounding box center [1331, 387] width 244 height 34
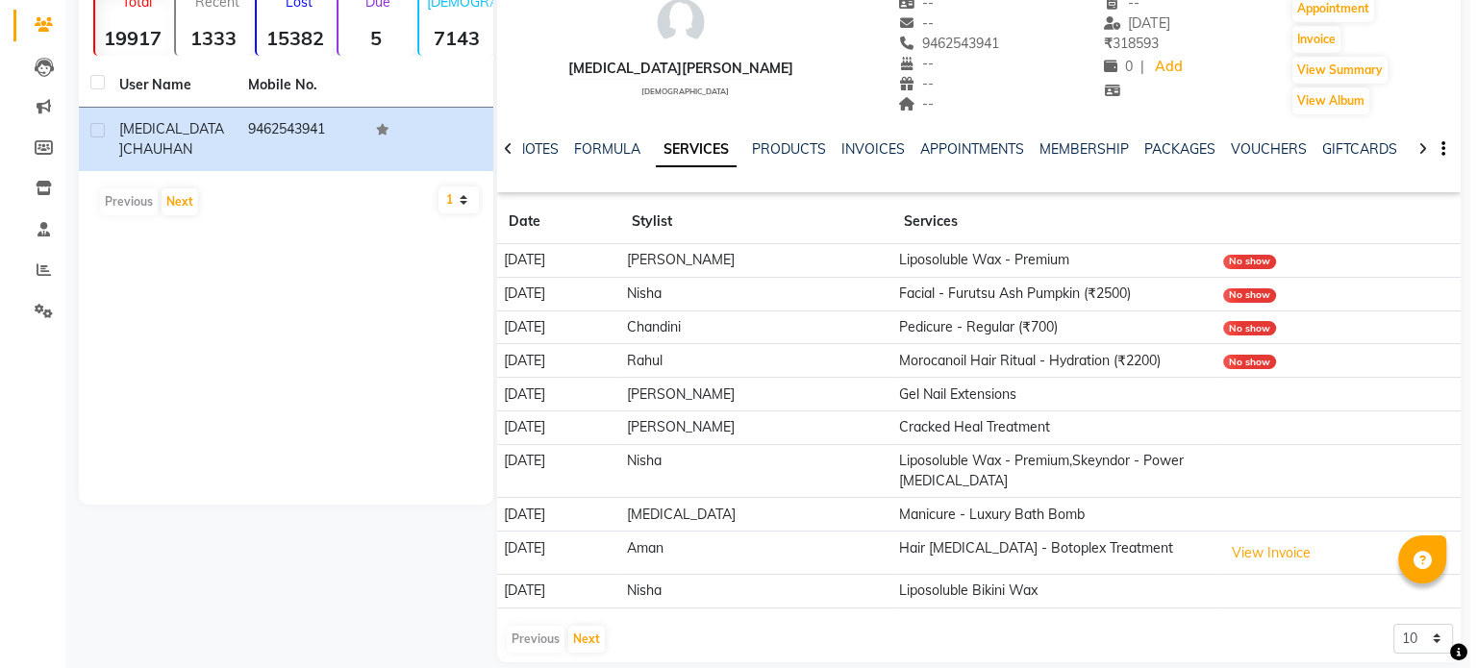
scroll to position [176, 0]
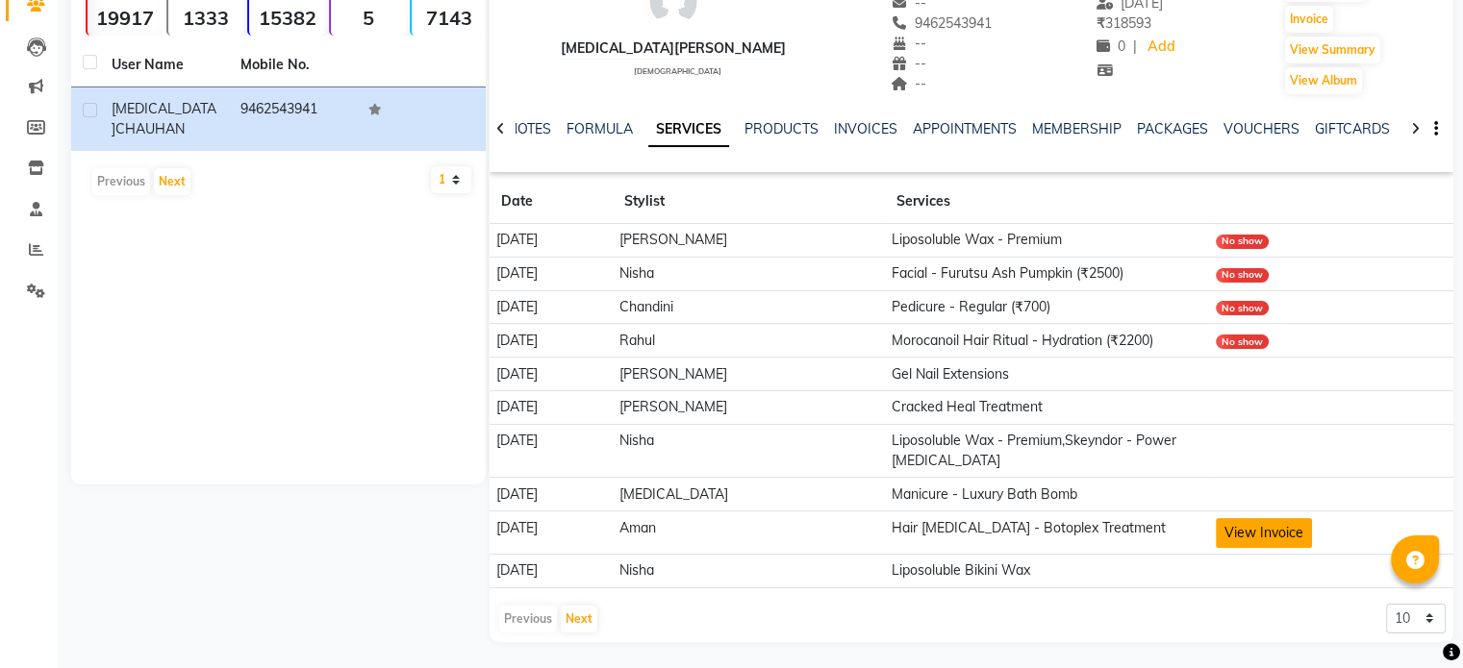
click at [1224, 524] on button "View Invoice" at bounding box center [1264, 533] width 96 height 30
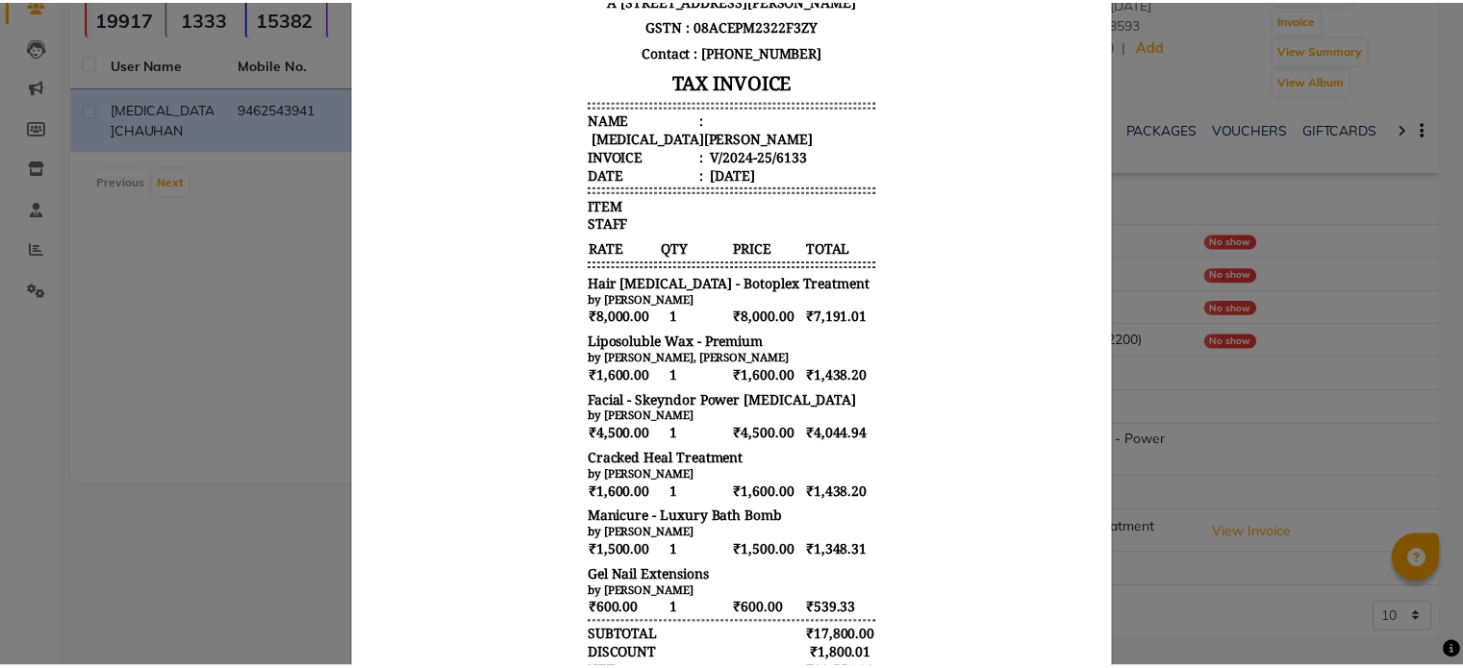
scroll to position [289, 0]
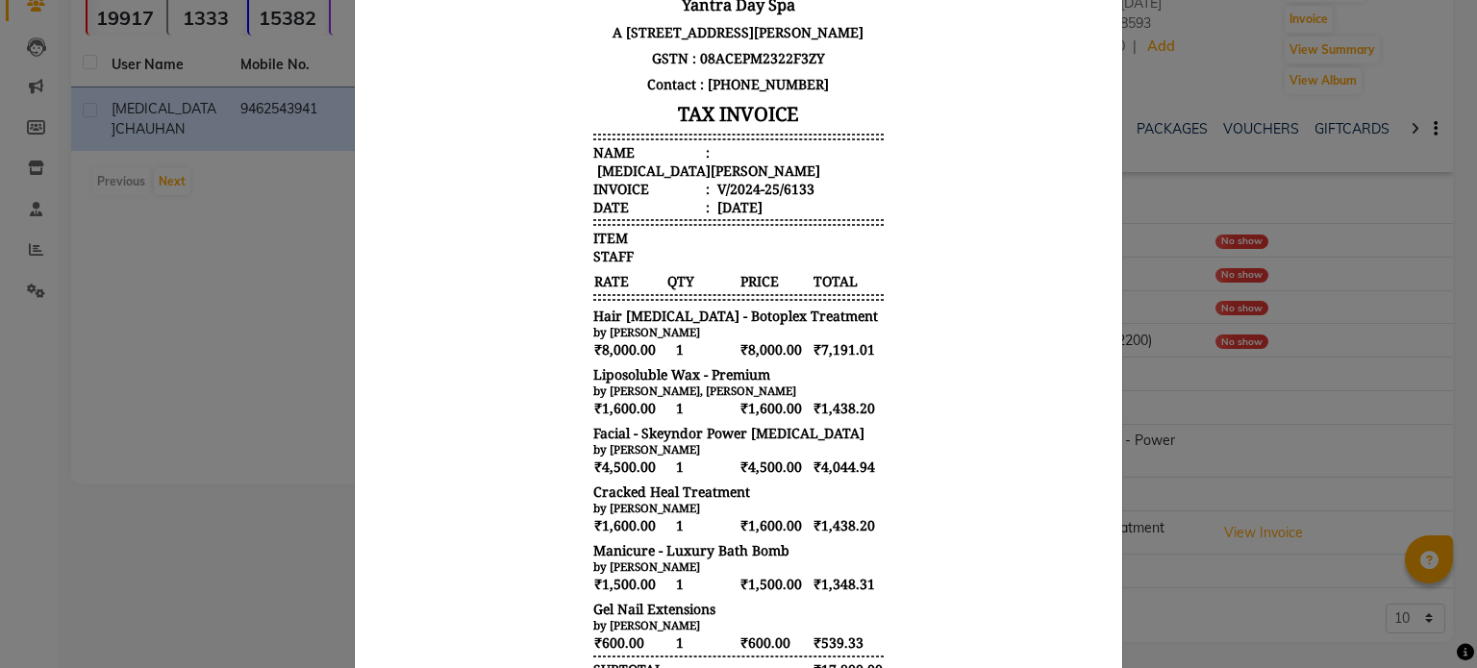
click at [1278, 465] on ngb-modal-window "INVOICE View Invoice Close" at bounding box center [738, 334] width 1477 height 668
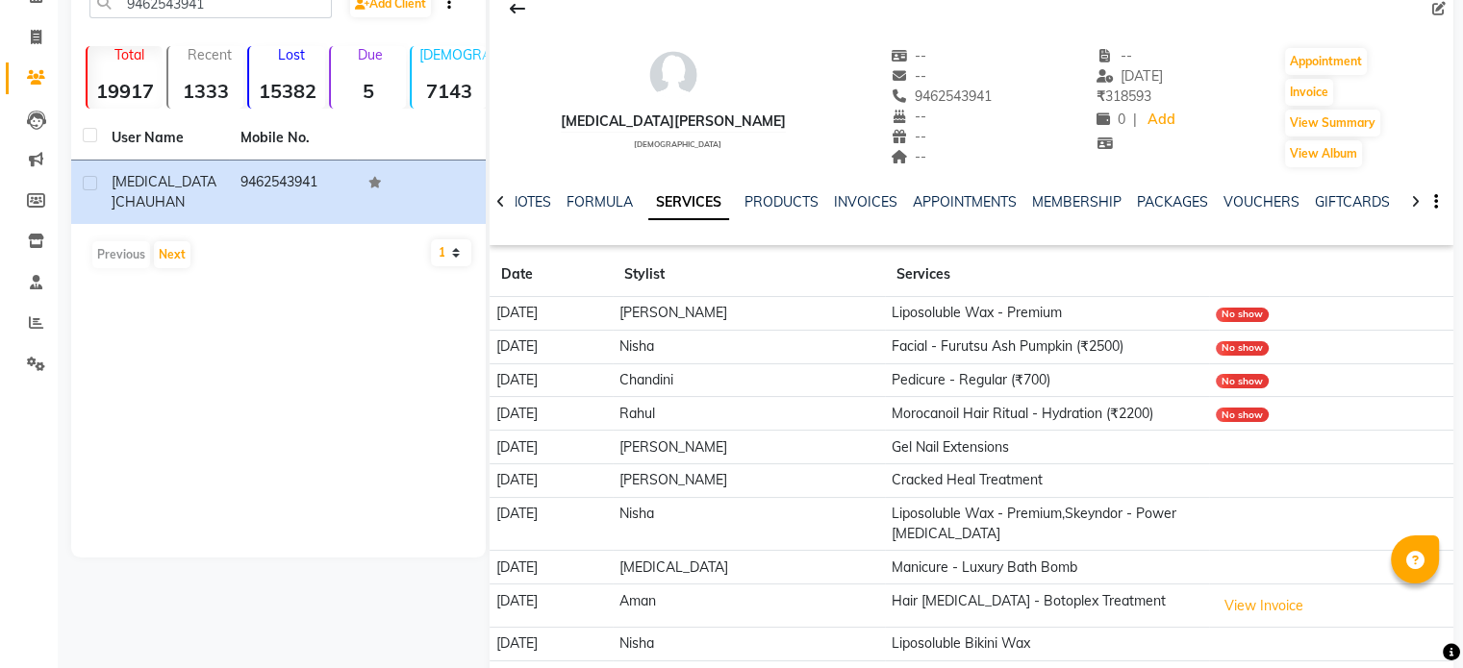
scroll to position [0, 0]
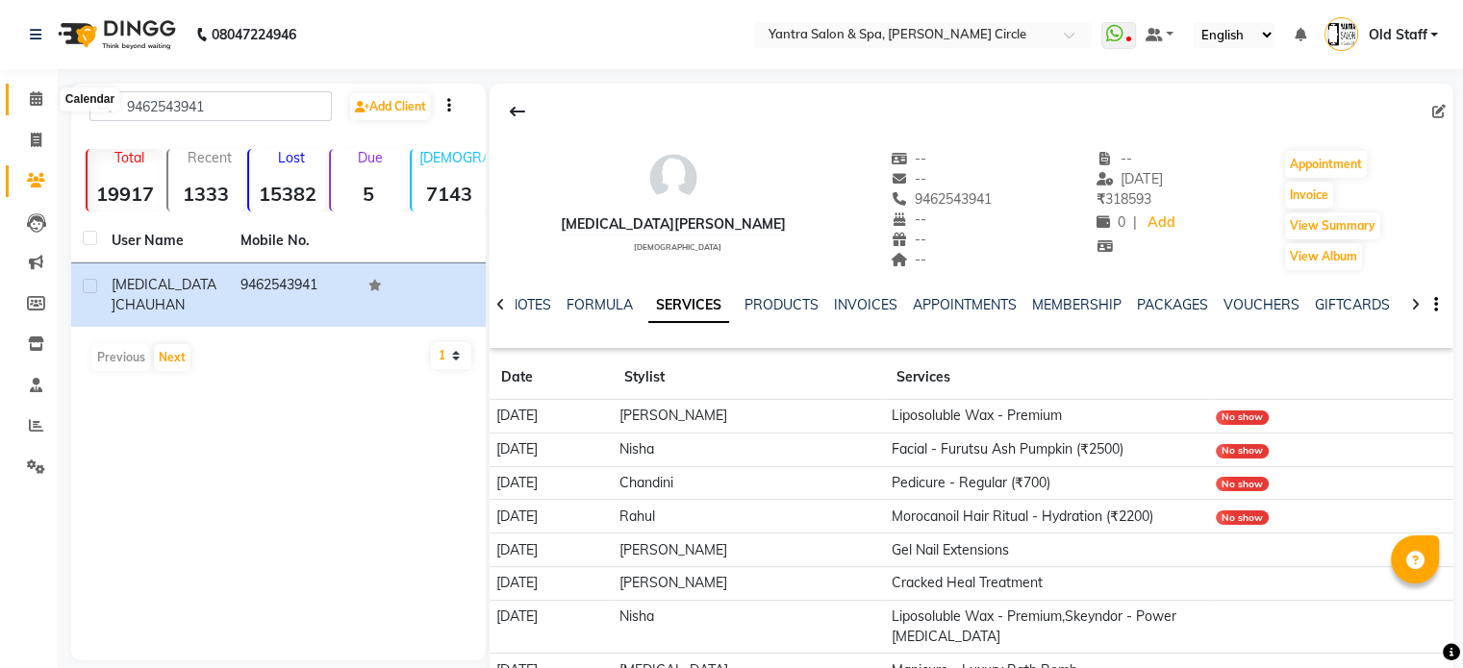
drag, startPoint x: 32, startPoint y: 95, endPoint x: 164, endPoint y: 7, distance: 158.7
click at [32, 95] on icon at bounding box center [36, 98] width 13 height 14
